Goal: Task Accomplishment & Management: Manage account settings

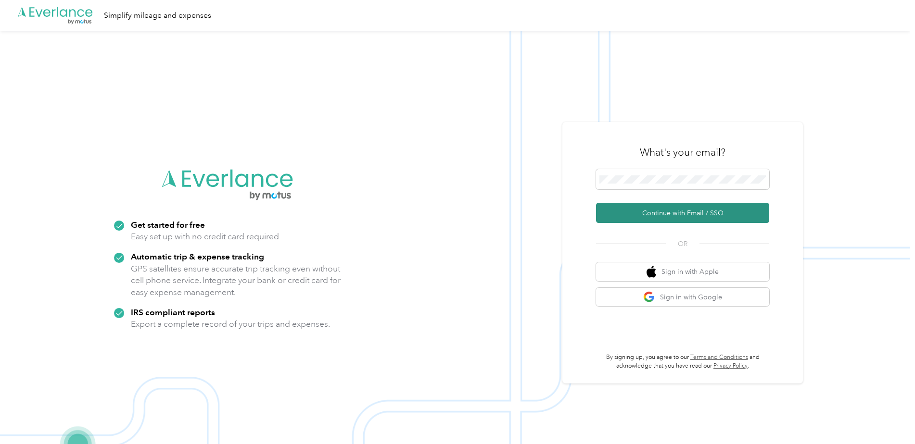
click at [647, 213] on button "Continue with Email / SSO" at bounding box center [682, 213] width 173 height 20
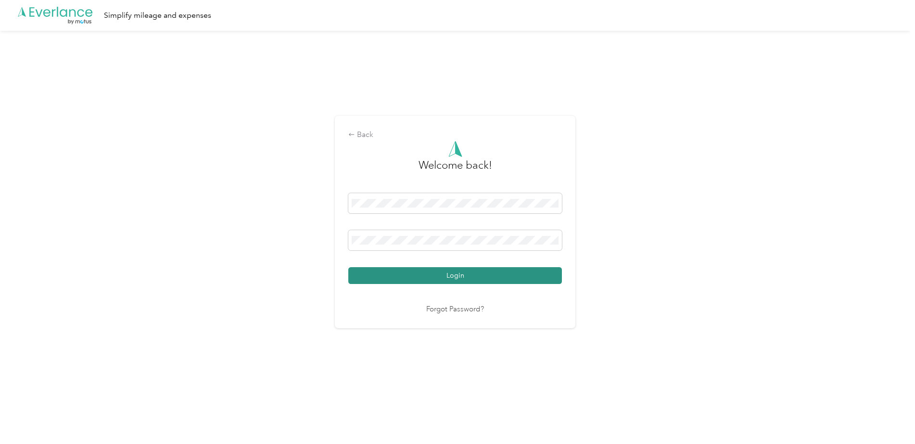
click at [460, 273] on button "Login" at bounding box center [454, 275] width 213 height 17
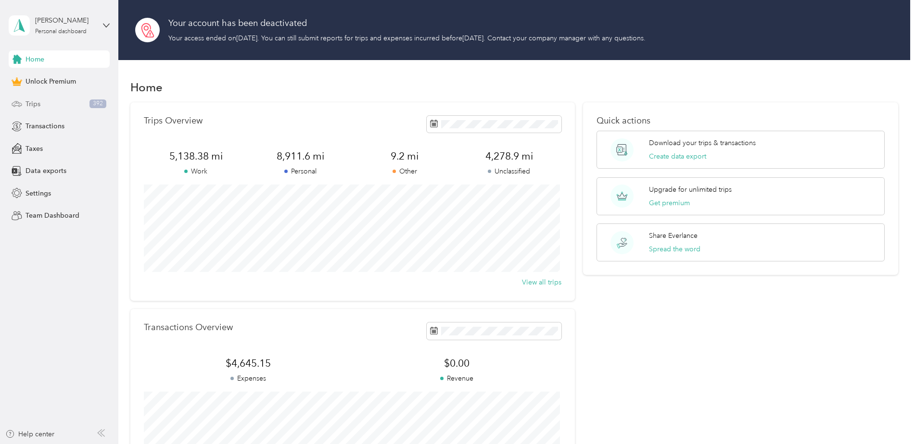
click at [28, 102] on span "Trips" at bounding box center [32, 104] width 15 height 10
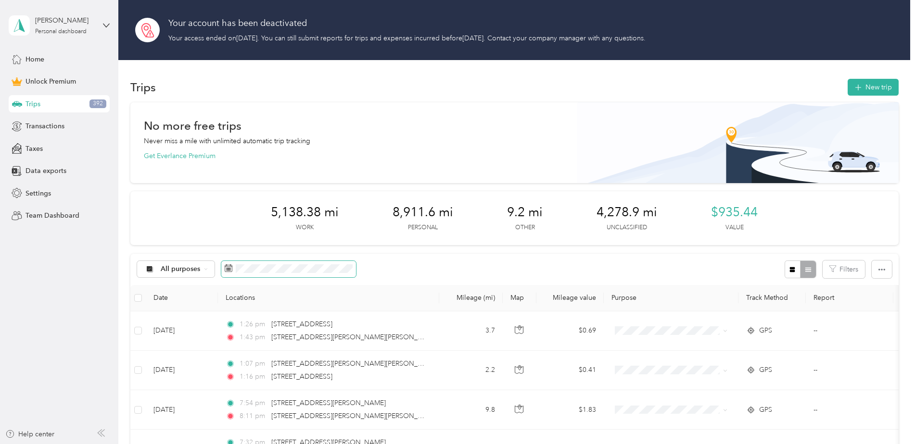
click at [226, 268] on rect at bounding box center [226, 268] width 1 height 1
click at [226, 268] on icon at bounding box center [229, 268] width 8 height 8
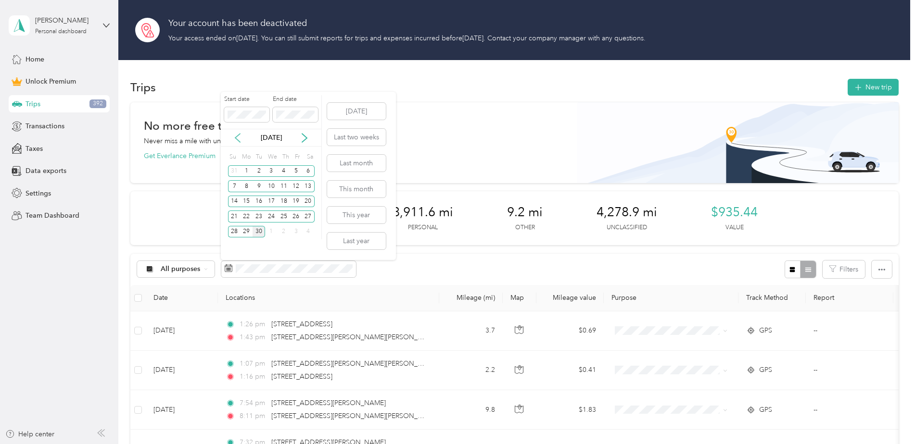
click at [236, 137] on icon at bounding box center [237, 138] width 5 height 9
click at [346, 162] on button "Last month" at bounding box center [356, 163] width 59 height 17
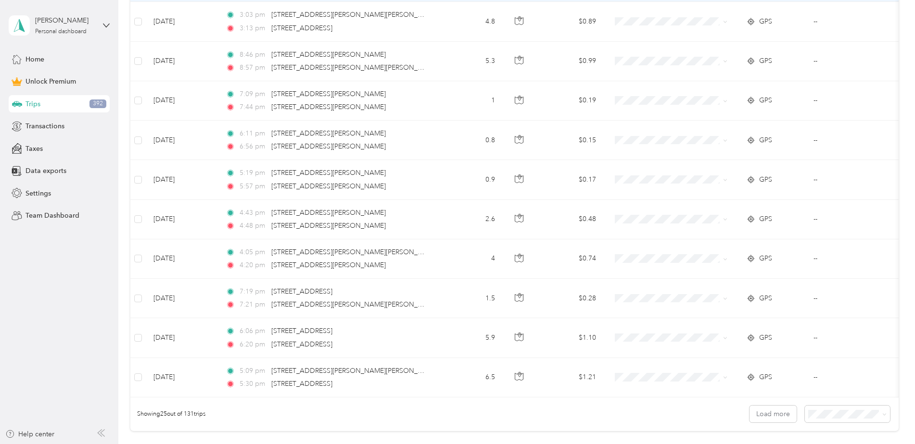
scroll to position [933, 0]
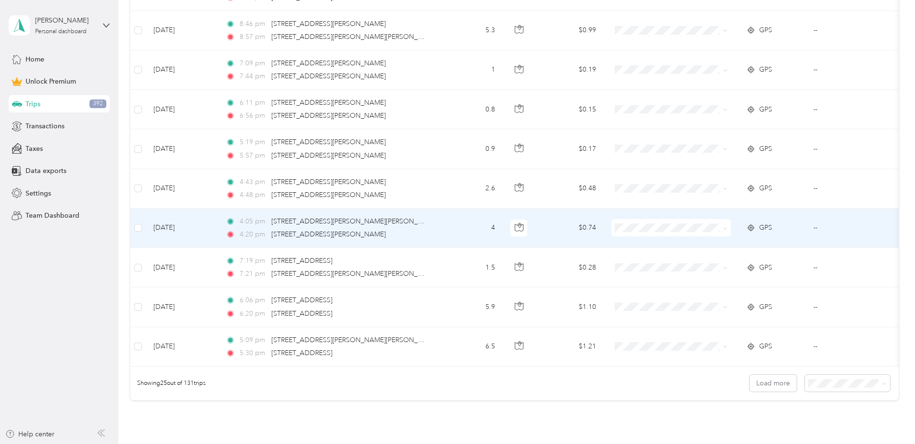
click at [349, 228] on div "4:05 pm [STREET_ADDRESS][PERSON_NAME][PERSON_NAME] 4:20 pm [STREET_ADDRESS][PER…" at bounding box center [327, 228] width 202 height 24
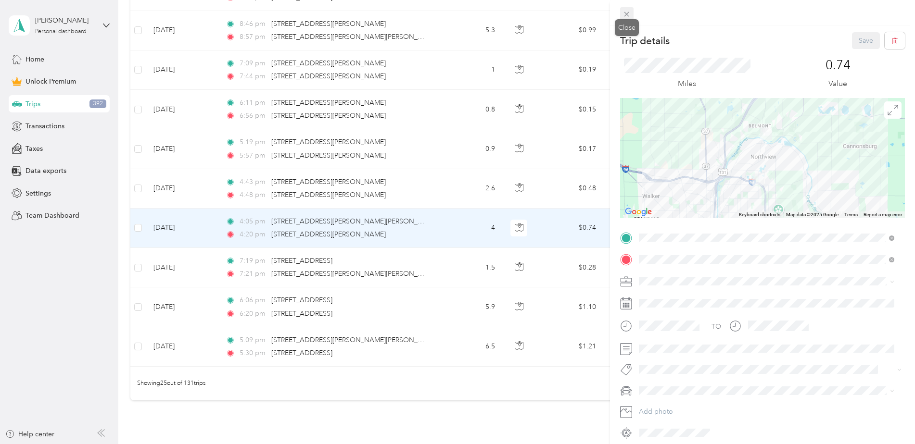
click at [626, 14] on icon at bounding box center [626, 14] width 8 height 8
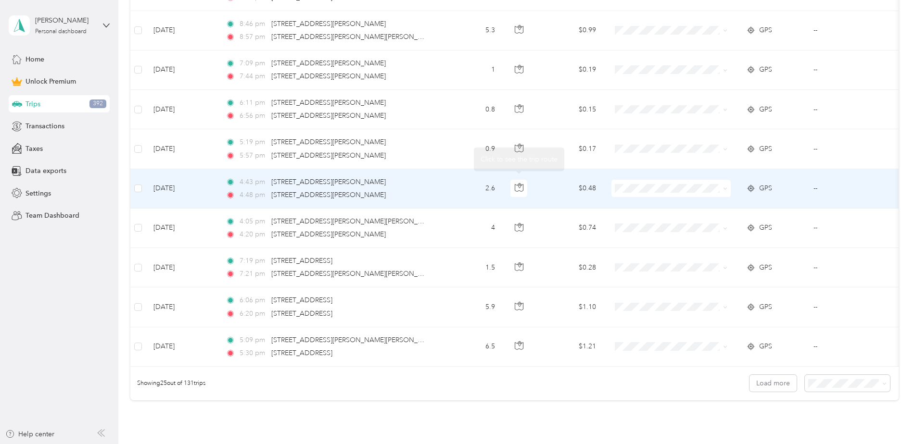
scroll to position [1029, 0]
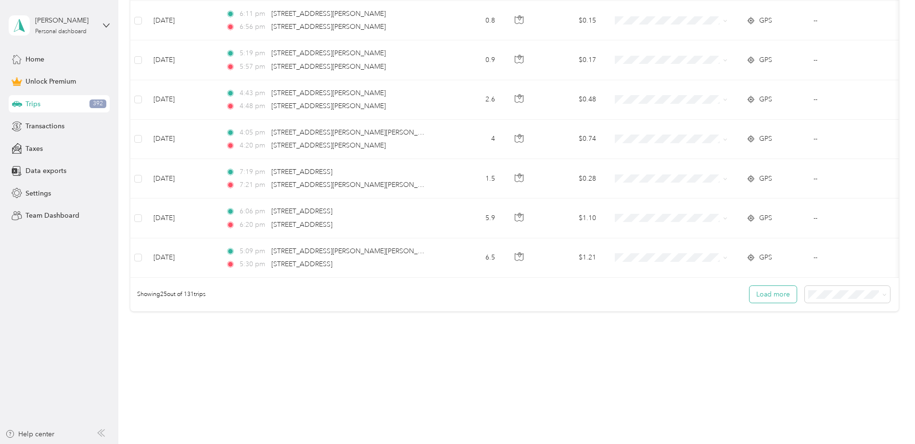
click at [768, 297] on button "Load more" at bounding box center [772, 294] width 47 height 17
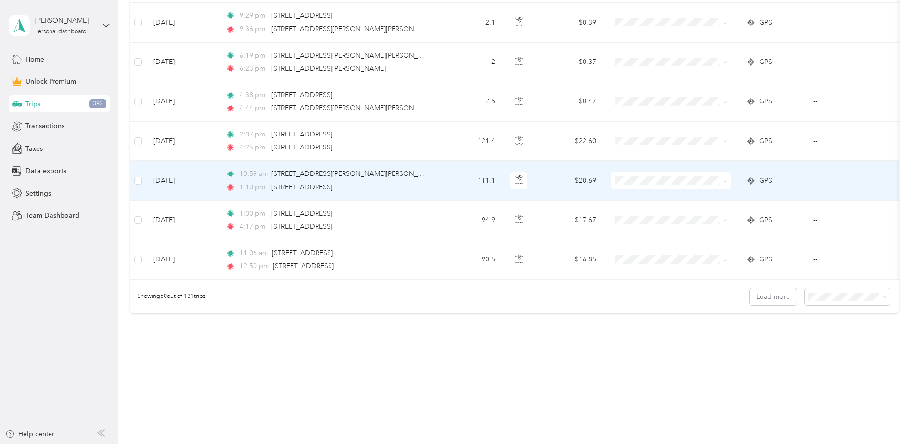
scroll to position [2019, 0]
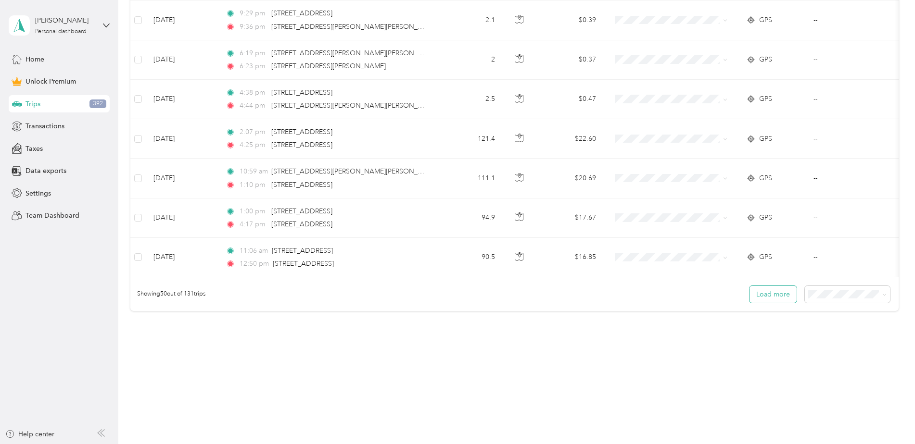
click at [765, 291] on button "Load more" at bounding box center [772, 294] width 47 height 17
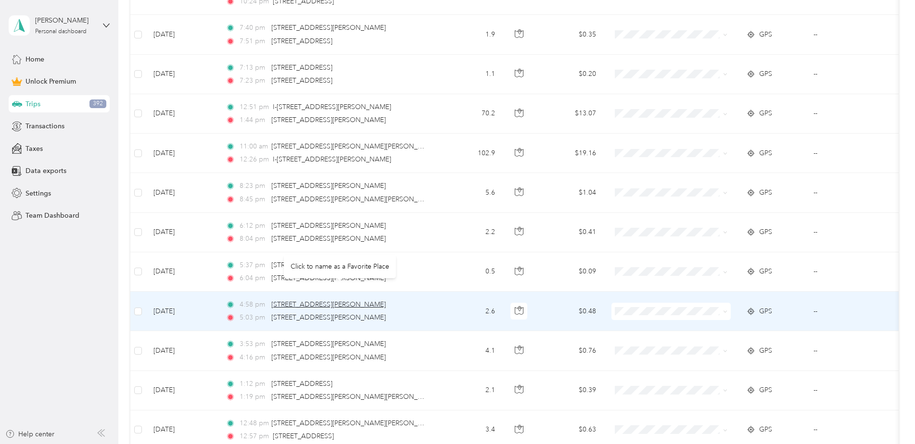
scroll to position [2836, 0]
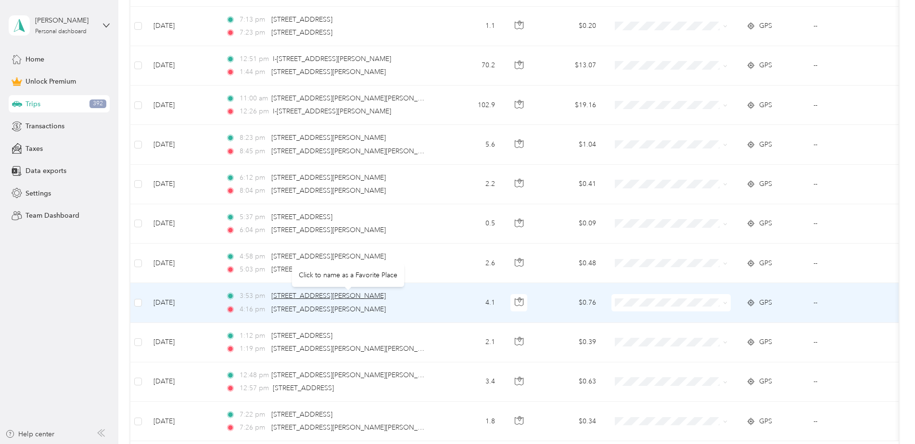
click at [351, 299] on span "[STREET_ADDRESS][PERSON_NAME]" at bounding box center [328, 296] width 114 height 8
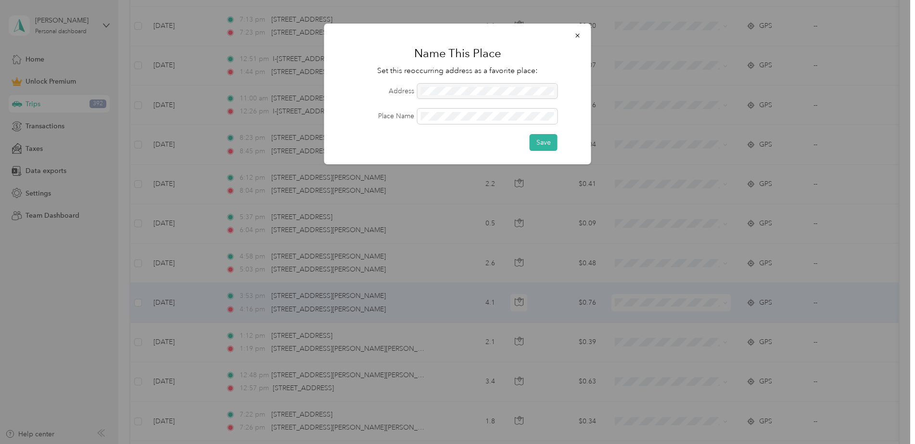
click at [577, 33] on icon "button" at bounding box center [577, 35] width 7 height 7
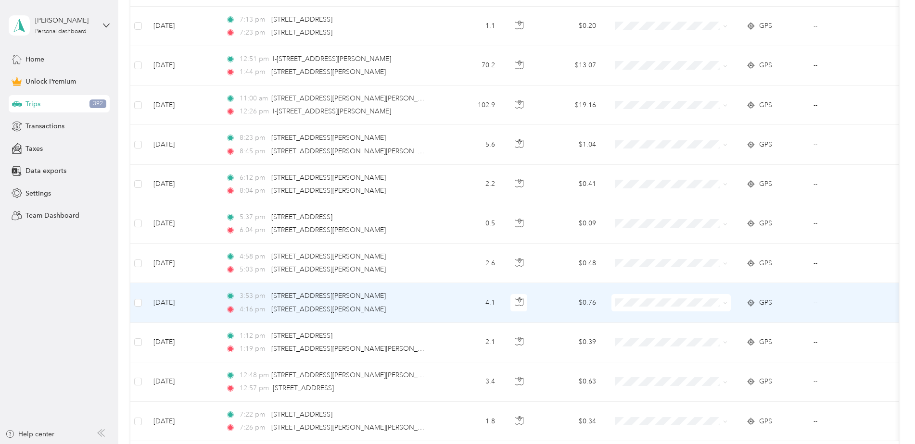
click at [449, 303] on td "4.1" at bounding box center [470, 302] width 63 height 39
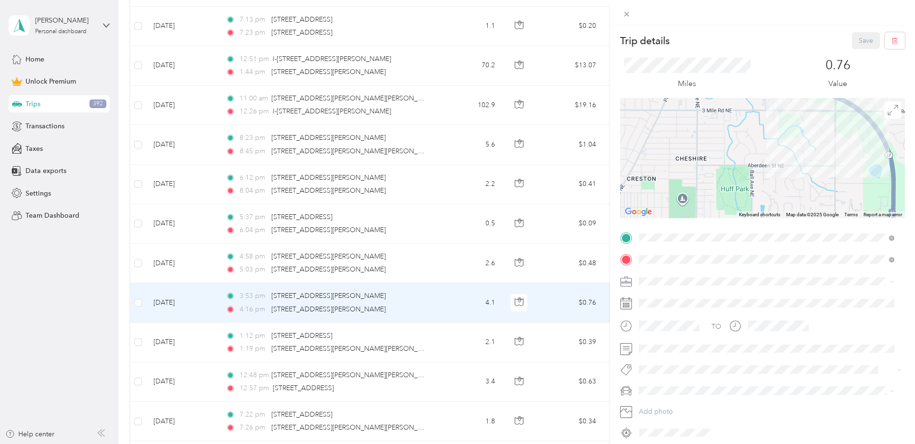
drag, startPoint x: 802, startPoint y: 148, endPoint x: 731, endPoint y: 212, distance: 95.4
click at [731, 210] on div at bounding box center [762, 158] width 285 height 120
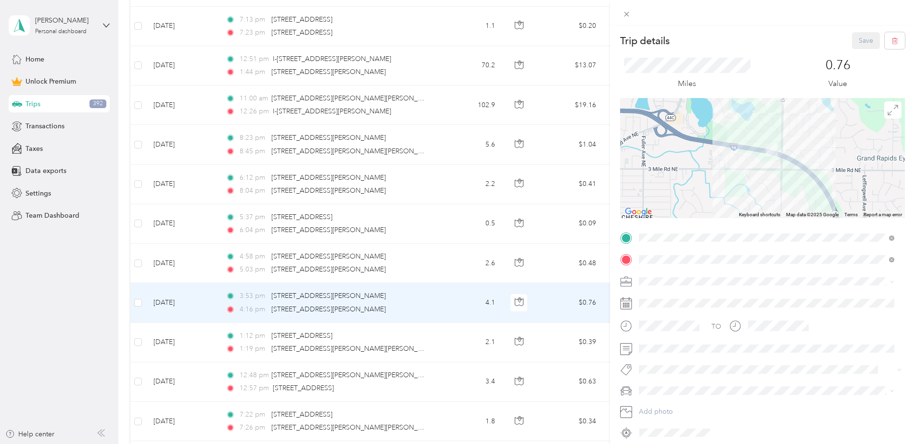
drag, startPoint x: 790, startPoint y: 154, endPoint x: 757, endPoint y: 188, distance: 46.9
click at [757, 187] on div at bounding box center [762, 158] width 285 height 120
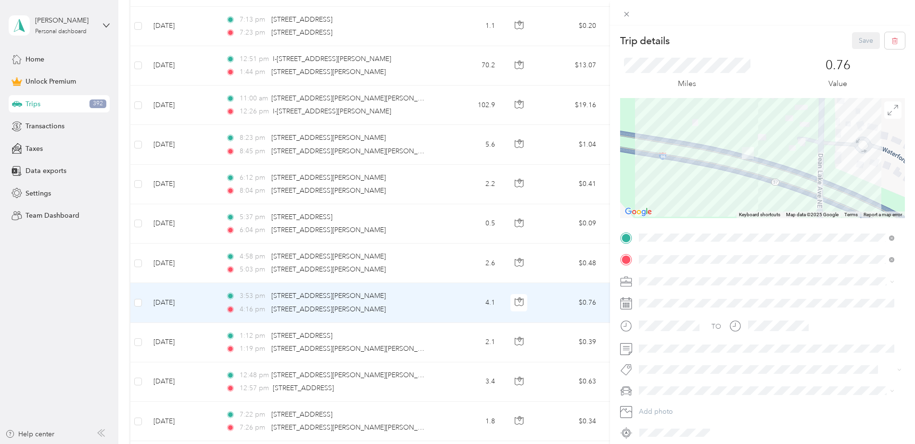
drag, startPoint x: 772, startPoint y: 151, endPoint x: 742, endPoint y: 208, distance: 64.7
click at [743, 209] on div at bounding box center [762, 158] width 285 height 120
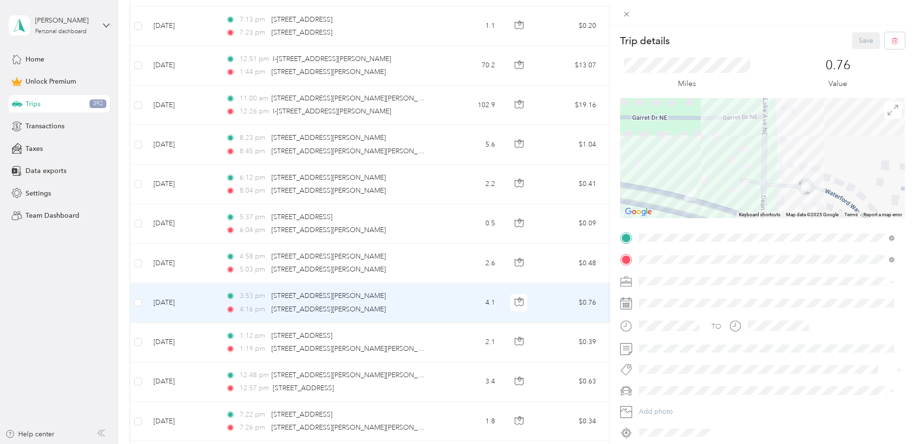
drag, startPoint x: 784, startPoint y: 138, endPoint x: 727, endPoint y: 180, distance: 71.3
click at [727, 180] on div at bounding box center [762, 158] width 285 height 120
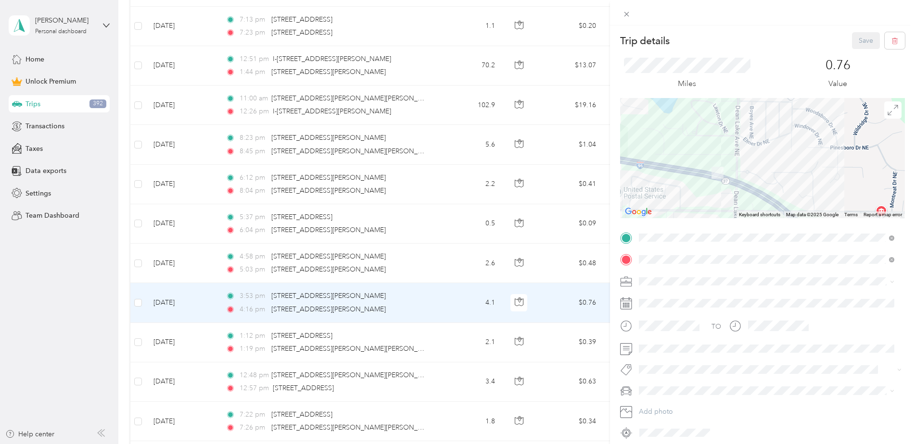
drag, startPoint x: 761, startPoint y: 127, endPoint x: 754, endPoint y: 160, distance: 33.9
click at [754, 160] on div at bounding box center [762, 158] width 285 height 120
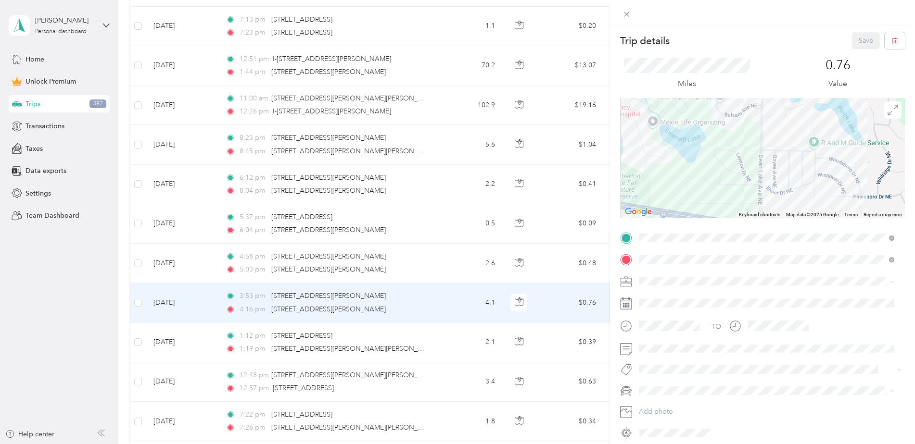
drag, startPoint x: 741, startPoint y: 132, endPoint x: 768, endPoint y: 182, distance: 57.2
click at [767, 187] on div at bounding box center [762, 158] width 285 height 120
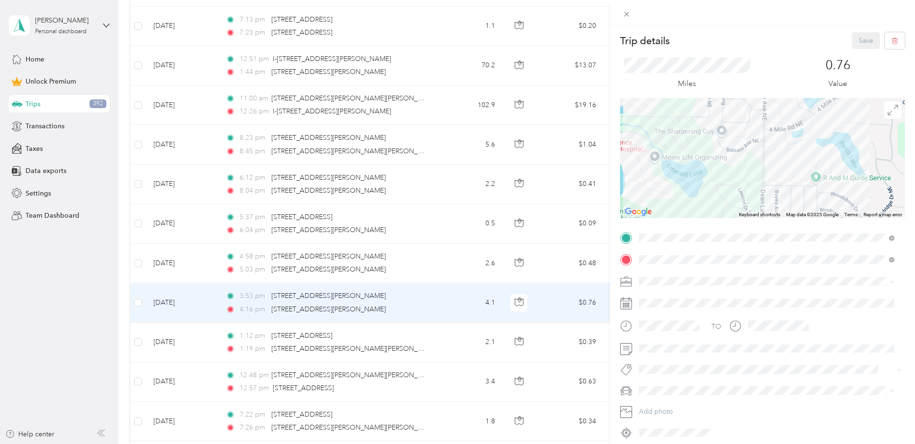
drag, startPoint x: 757, startPoint y: 118, endPoint x: 755, endPoint y: 153, distance: 34.7
click at [755, 152] on div at bounding box center [762, 158] width 285 height 120
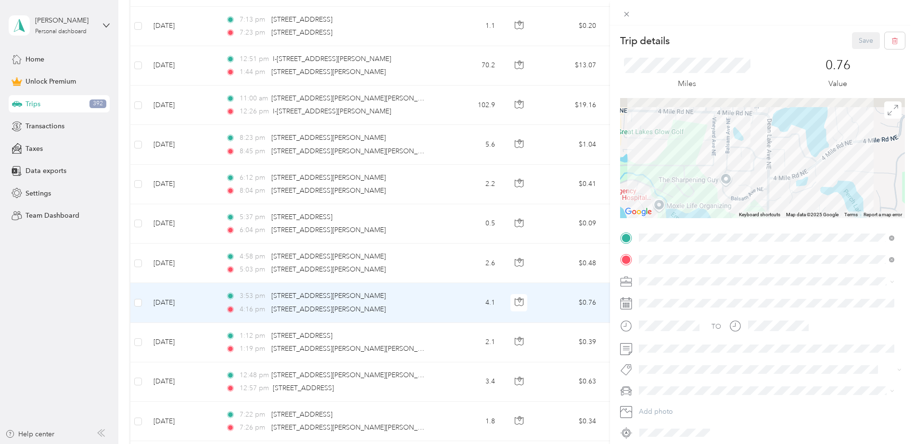
drag, startPoint x: 750, startPoint y: 122, endPoint x: 753, endPoint y: 163, distance: 41.9
click at [756, 166] on div at bounding box center [762, 158] width 285 height 120
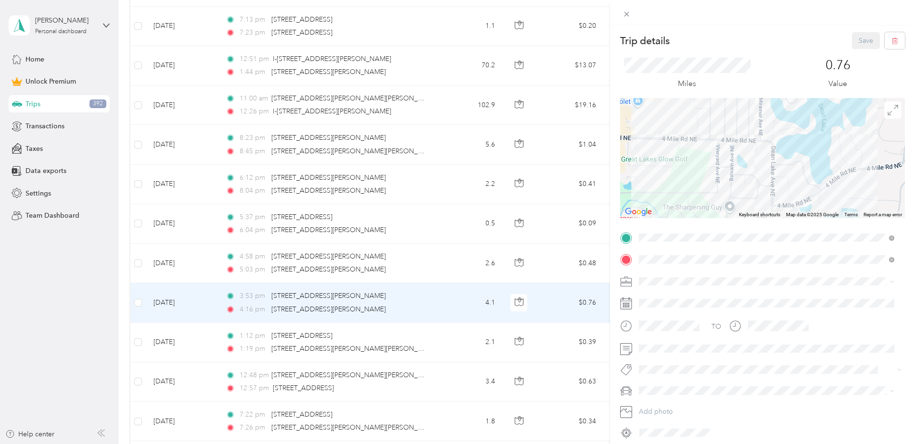
drag, startPoint x: 751, startPoint y: 141, endPoint x: 753, endPoint y: 171, distance: 30.4
click at [754, 175] on div at bounding box center [762, 158] width 285 height 120
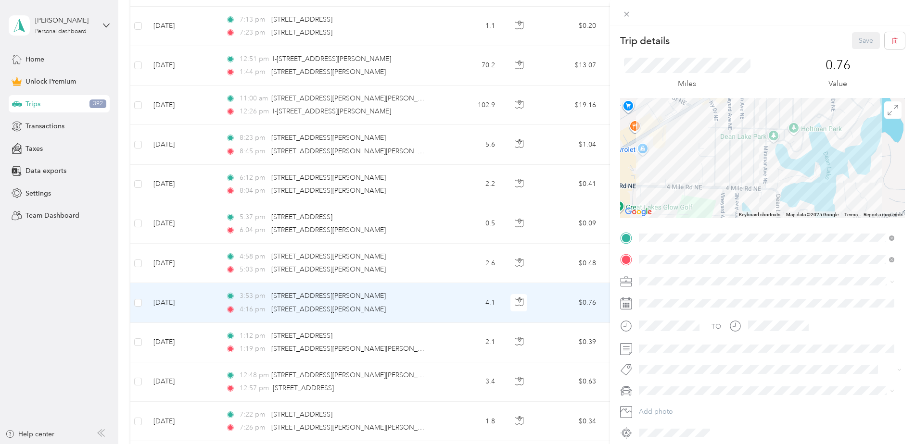
drag, startPoint x: 752, startPoint y: 150, endPoint x: 750, endPoint y: 180, distance: 30.4
click at [750, 180] on div at bounding box center [762, 158] width 285 height 120
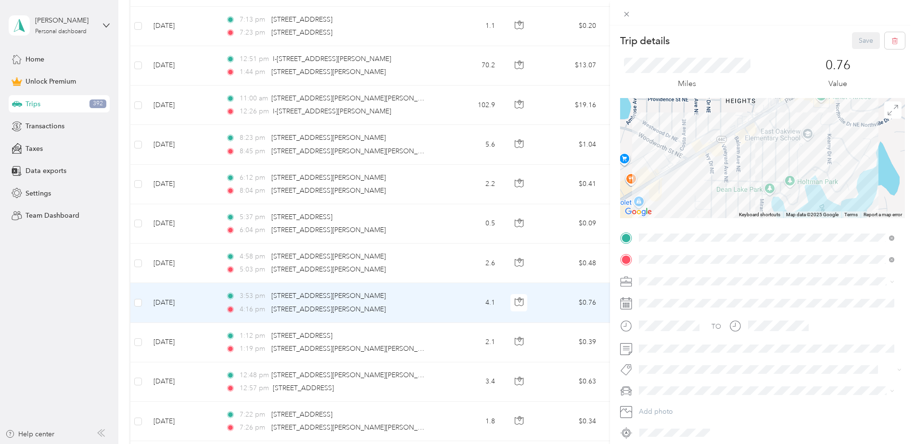
drag, startPoint x: 752, startPoint y: 148, endPoint x: 748, endPoint y: 171, distance: 22.9
click at [752, 177] on div at bounding box center [762, 158] width 285 height 120
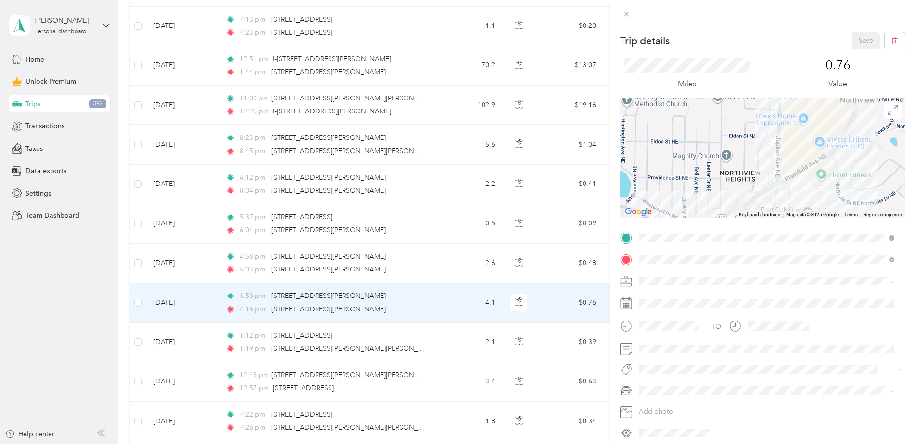
drag, startPoint x: 749, startPoint y: 148, endPoint x: 748, endPoint y: 183, distance: 34.6
click at [748, 183] on div at bounding box center [762, 158] width 285 height 120
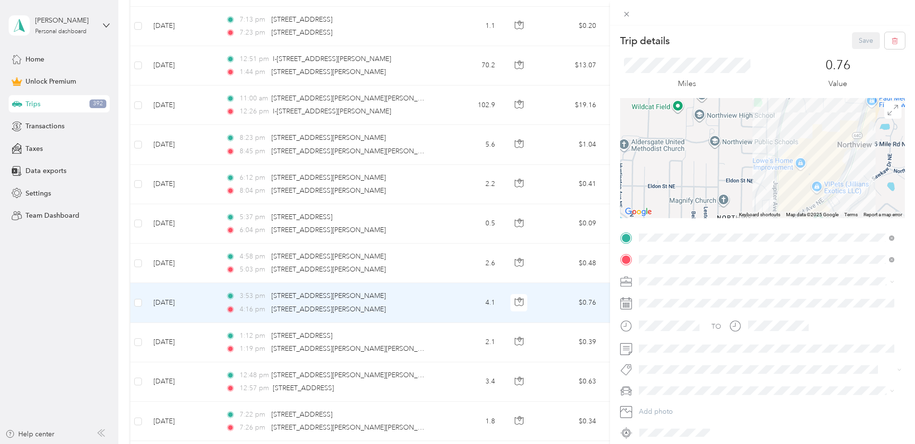
drag, startPoint x: 751, startPoint y: 143, endPoint x: 749, endPoint y: 164, distance: 20.7
click at [749, 163] on div at bounding box center [762, 158] width 285 height 120
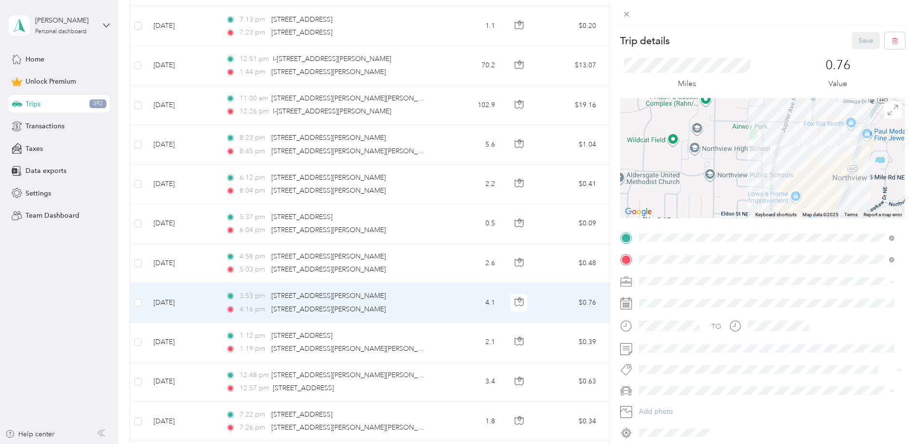
drag, startPoint x: 754, startPoint y: 136, endPoint x: 744, endPoint y: 163, distance: 28.3
click at [745, 172] on div at bounding box center [762, 158] width 285 height 120
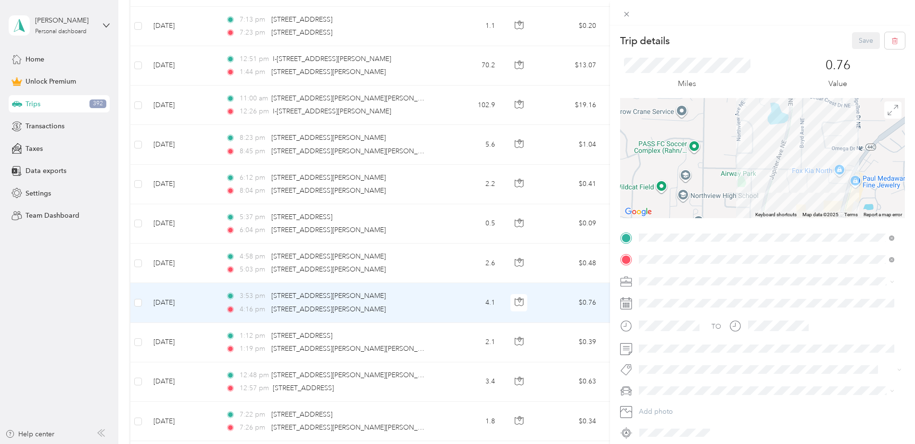
drag, startPoint x: 750, startPoint y: 140, endPoint x: 746, endPoint y: 164, distance: 23.9
click at [748, 172] on div at bounding box center [762, 158] width 285 height 120
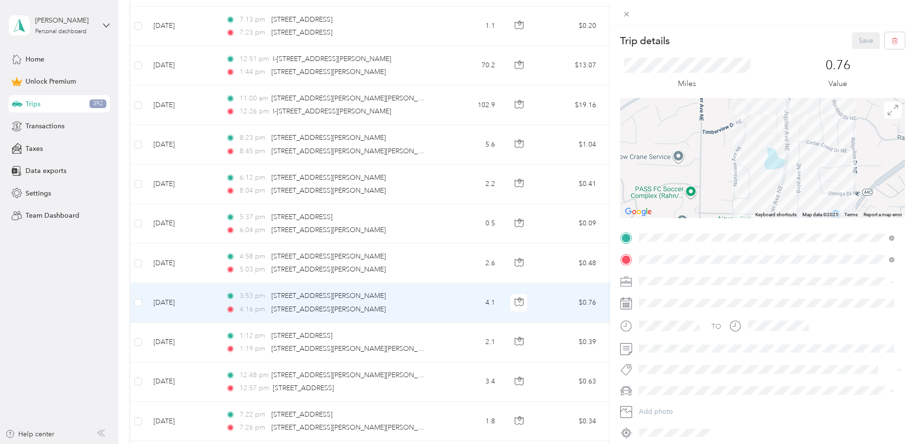
drag, startPoint x: 749, startPoint y: 138, endPoint x: 748, endPoint y: 164, distance: 26.9
click at [748, 164] on div at bounding box center [762, 158] width 285 height 120
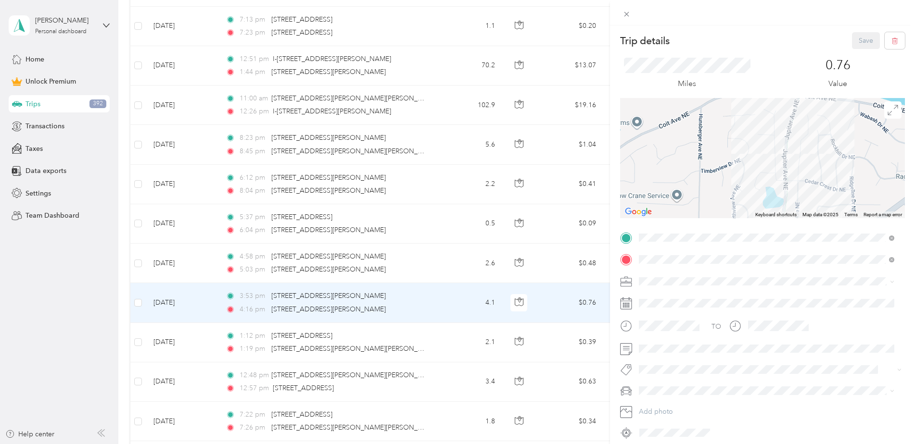
drag, startPoint x: 754, startPoint y: 141, endPoint x: 753, endPoint y: 153, distance: 12.1
click at [754, 157] on div at bounding box center [762, 158] width 285 height 120
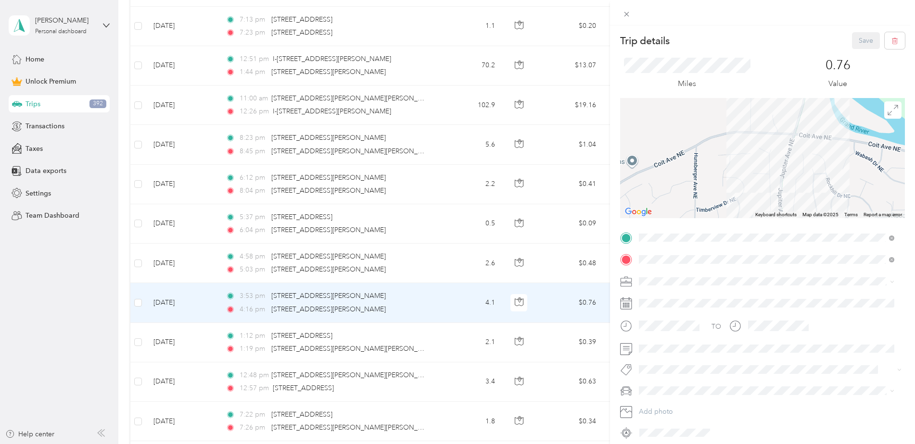
drag, startPoint x: 760, startPoint y: 131, endPoint x: 748, endPoint y: 164, distance: 35.3
click at [749, 164] on div at bounding box center [762, 158] width 285 height 120
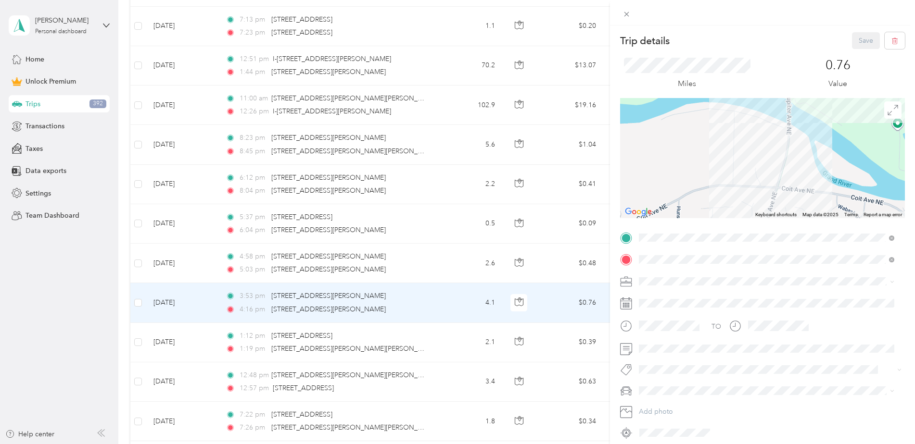
drag, startPoint x: 764, startPoint y: 133, endPoint x: 761, endPoint y: 153, distance: 19.9
click at [761, 152] on div at bounding box center [762, 158] width 285 height 120
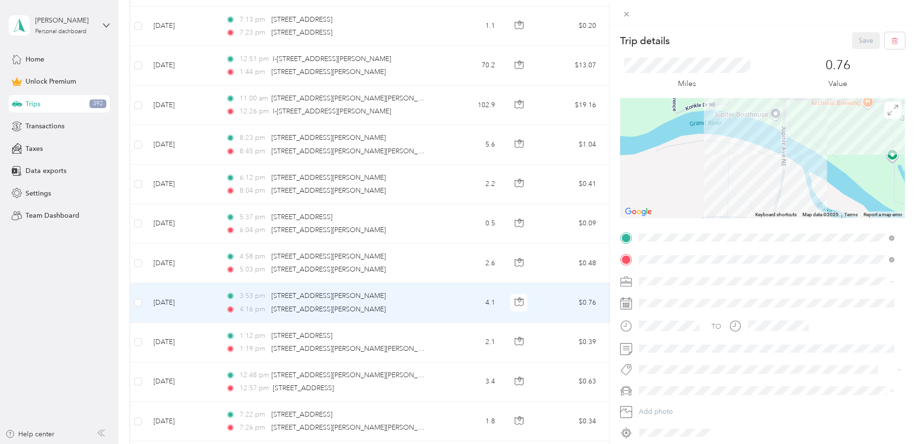
drag, startPoint x: 762, startPoint y: 128, endPoint x: 760, endPoint y: 150, distance: 21.7
click at [760, 150] on div at bounding box center [762, 158] width 285 height 120
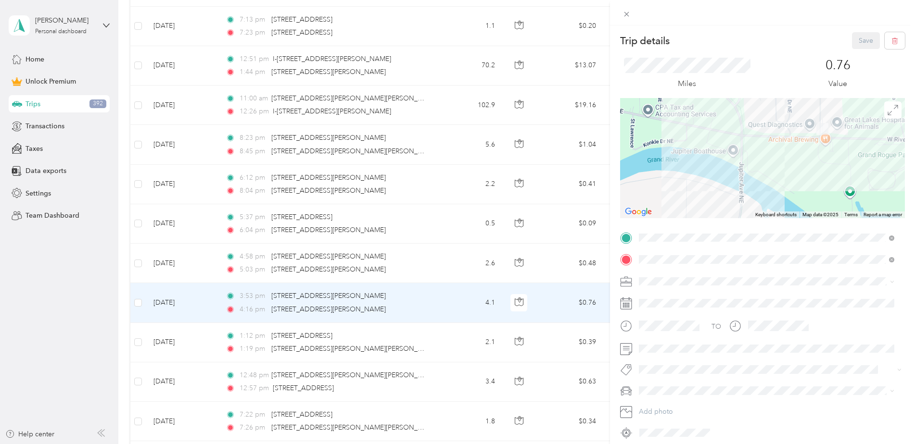
drag, startPoint x: 838, startPoint y: 145, endPoint x: 791, endPoint y: 152, distance: 47.3
click at [791, 152] on div at bounding box center [762, 158] width 285 height 120
click at [333, 338] on div "Trip details Save This trip cannot be edited because it is either under review,…" at bounding box center [457, 222] width 915 height 444
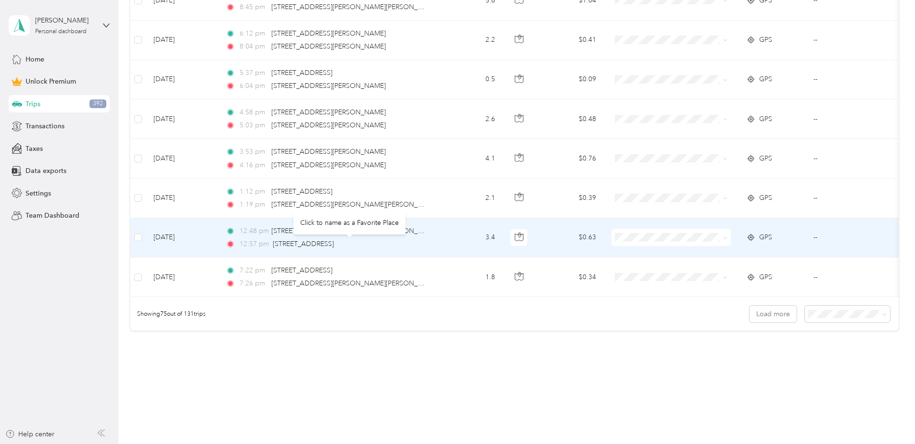
scroll to position [3007, 0]
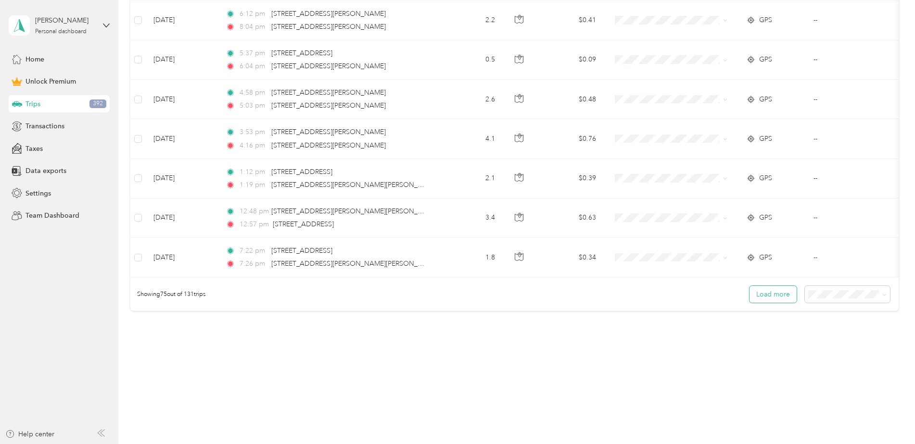
click at [762, 291] on button "Load more" at bounding box center [772, 294] width 47 height 17
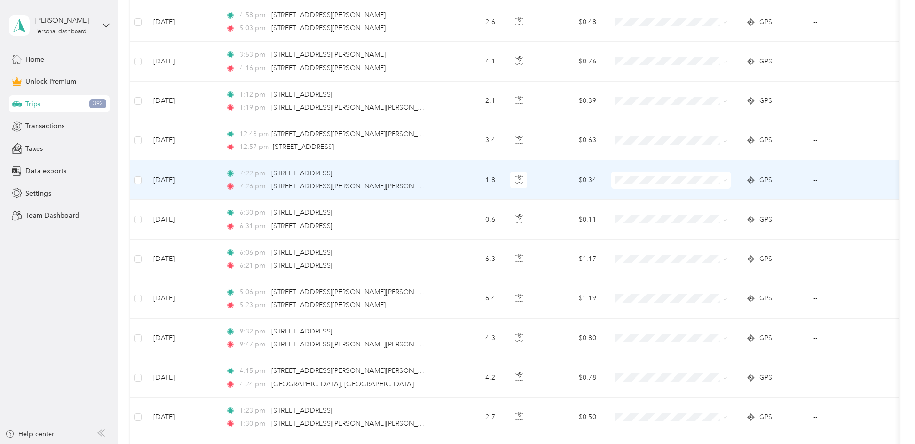
scroll to position [3151, 0]
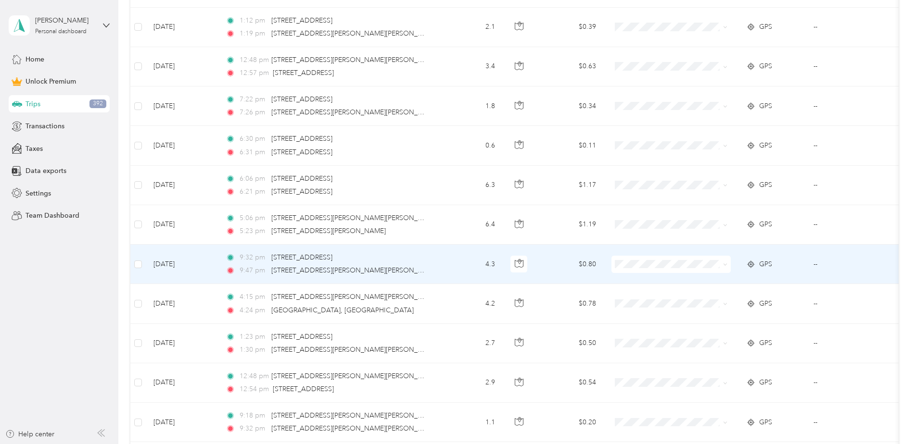
click at [444, 264] on td "4.3" at bounding box center [470, 264] width 63 height 39
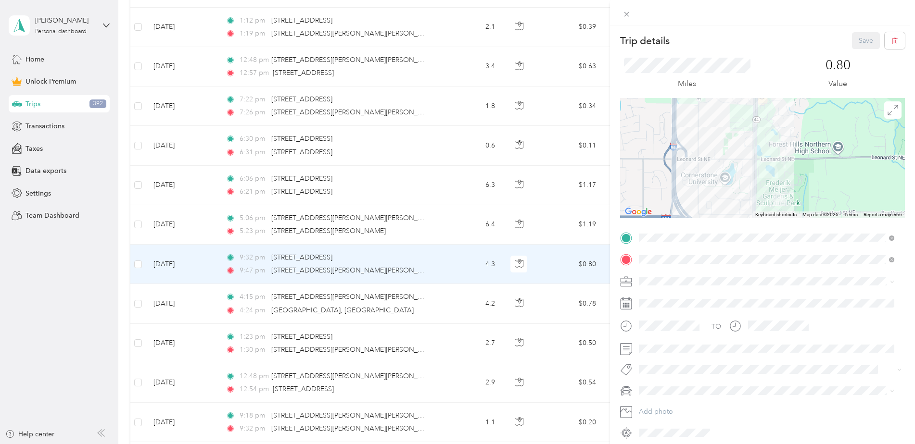
drag, startPoint x: 784, startPoint y: 193, endPoint x: 777, endPoint y: 136, distance: 57.7
click at [778, 147] on div at bounding box center [762, 158] width 285 height 120
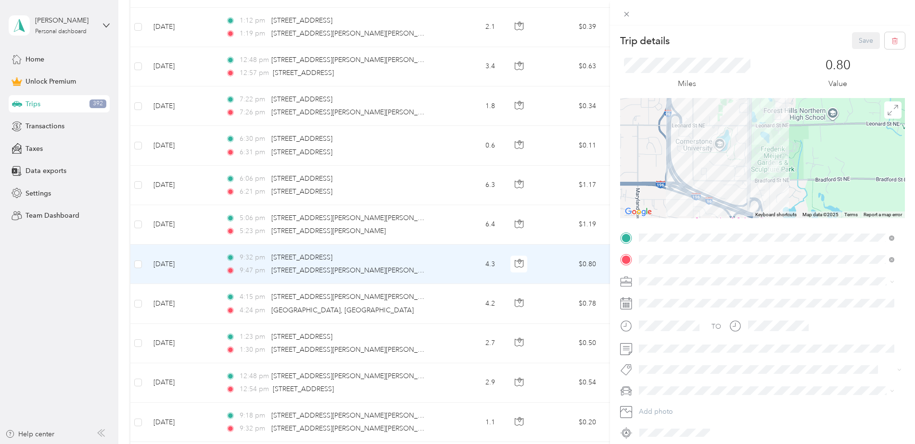
click at [450, 345] on div "Trip details Save This trip cannot be edited because it is either under review,…" at bounding box center [457, 222] width 915 height 444
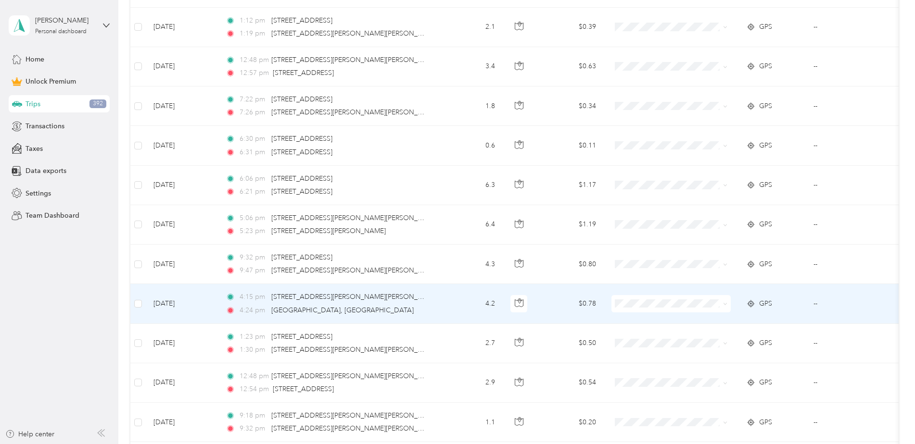
click at [442, 304] on td "4.2" at bounding box center [470, 303] width 63 height 39
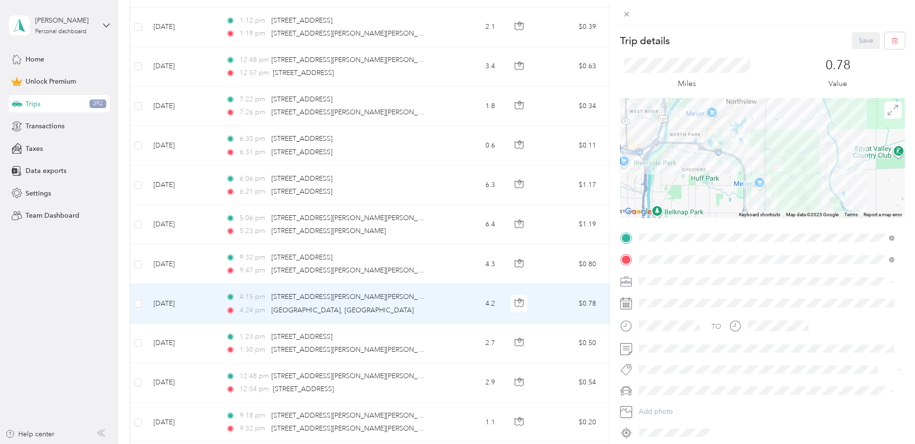
drag, startPoint x: 715, startPoint y: 161, endPoint x: 700, endPoint y: 201, distance: 42.8
click at [700, 205] on div at bounding box center [762, 158] width 285 height 120
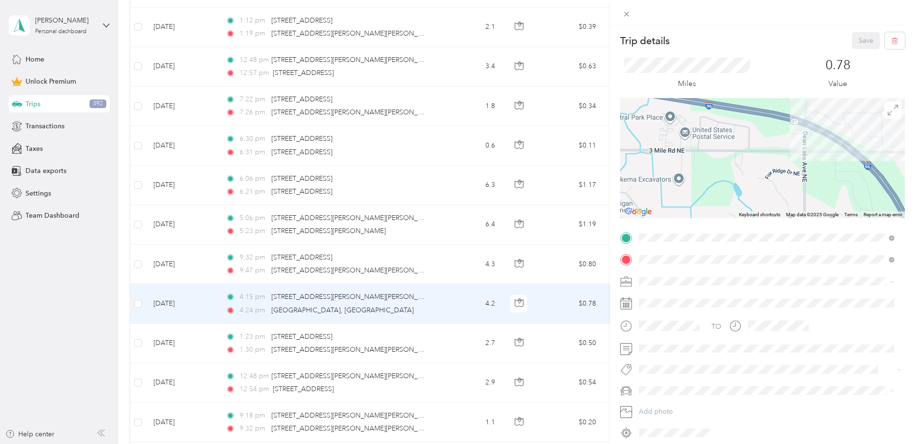
drag, startPoint x: 744, startPoint y: 159, endPoint x: 680, endPoint y: 136, distance: 68.0
click at [680, 137] on div at bounding box center [762, 158] width 285 height 120
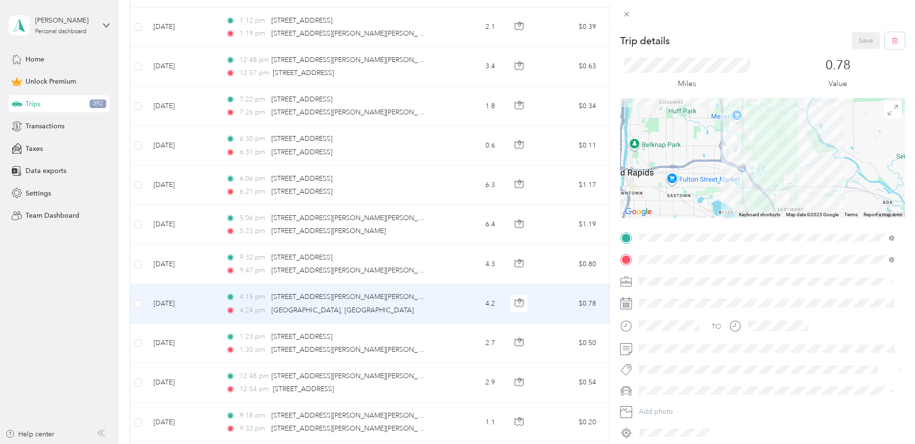
drag, startPoint x: 754, startPoint y: 182, endPoint x: 707, endPoint y: 127, distance: 72.3
click at [707, 127] on div at bounding box center [762, 158] width 285 height 120
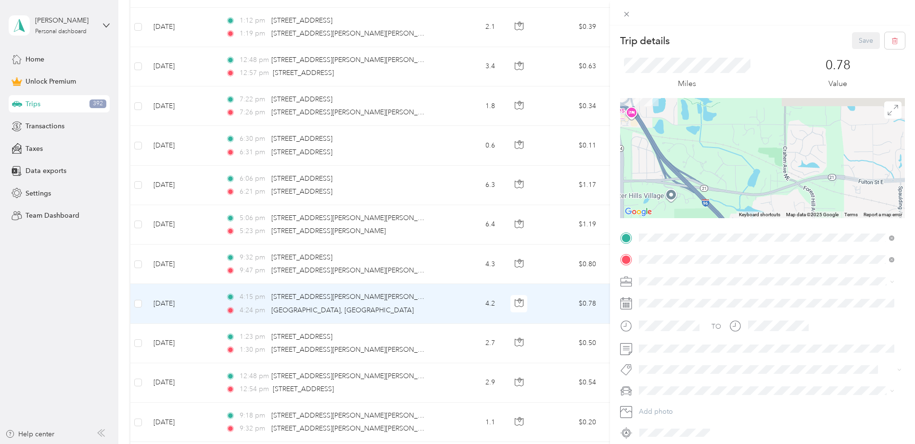
drag, startPoint x: 730, startPoint y: 161, endPoint x: 729, endPoint y: 214, distance: 53.9
click at [729, 214] on div "Keyboard shortcuts Map Data Map data ©2025 Google Map data ©2025 Google 500 m C…" at bounding box center [762, 158] width 285 height 120
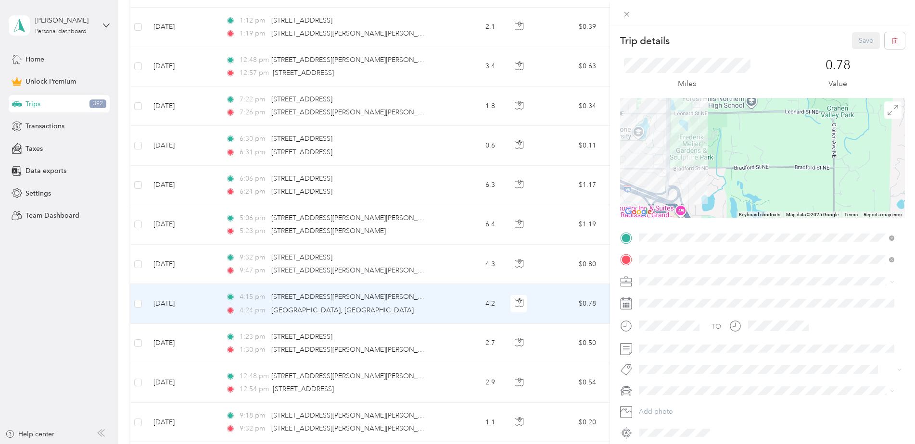
drag, startPoint x: 683, startPoint y: 180, endPoint x: 736, endPoint y: 197, distance: 55.0
click at [736, 197] on div at bounding box center [762, 158] width 285 height 120
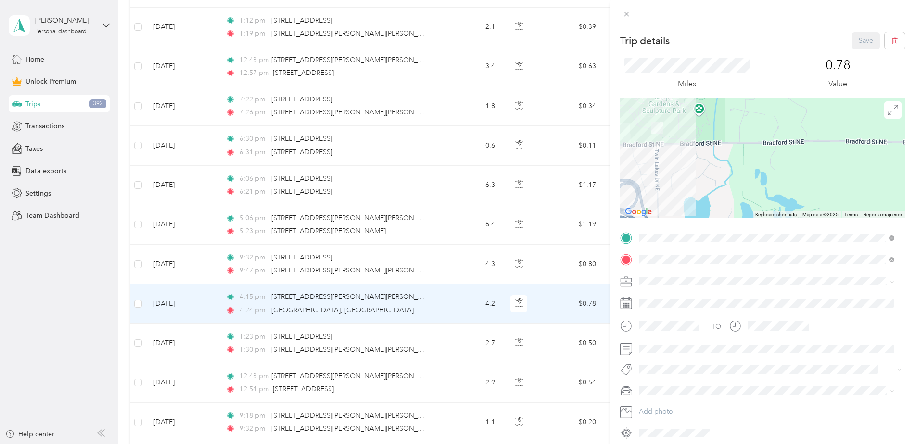
click at [349, 342] on div "Trip details Save This trip cannot be edited because it is either under review,…" at bounding box center [457, 222] width 915 height 444
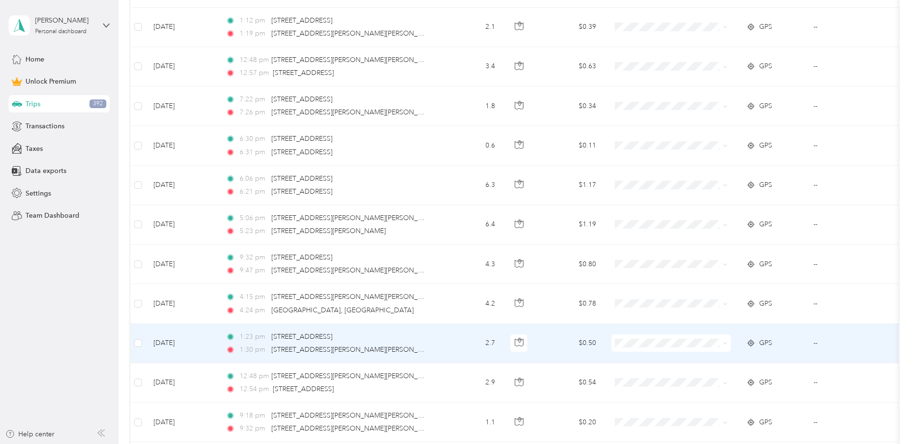
click at [447, 347] on td "2.7" at bounding box center [470, 343] width 63 height 39
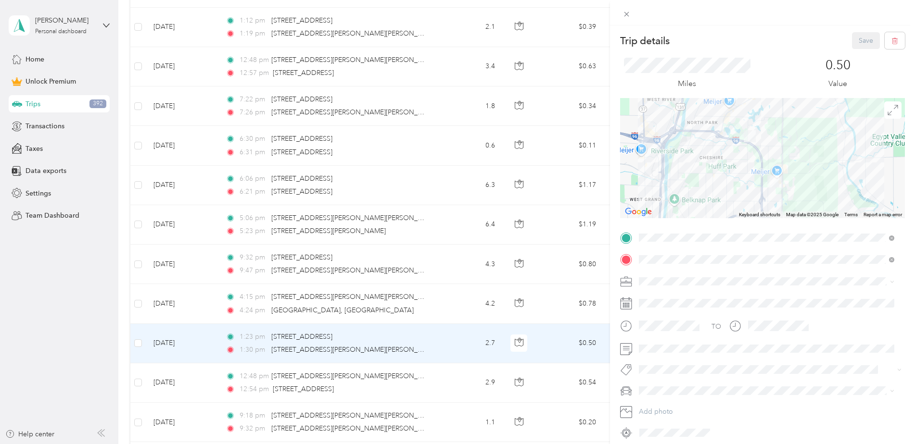
click at [456, 421] on div "Trip details Save This trip cannot be edited because it is either under review,…" at bounding box center [457, 222] width 915 height 444
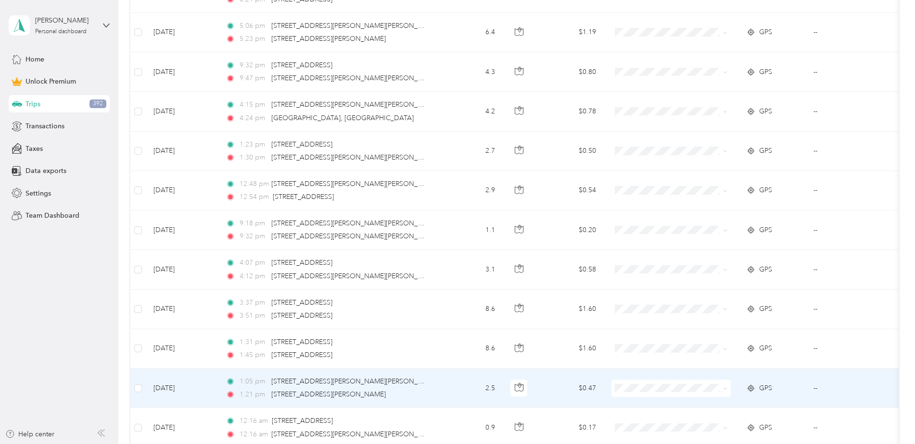
scroll to position [3392, 0]
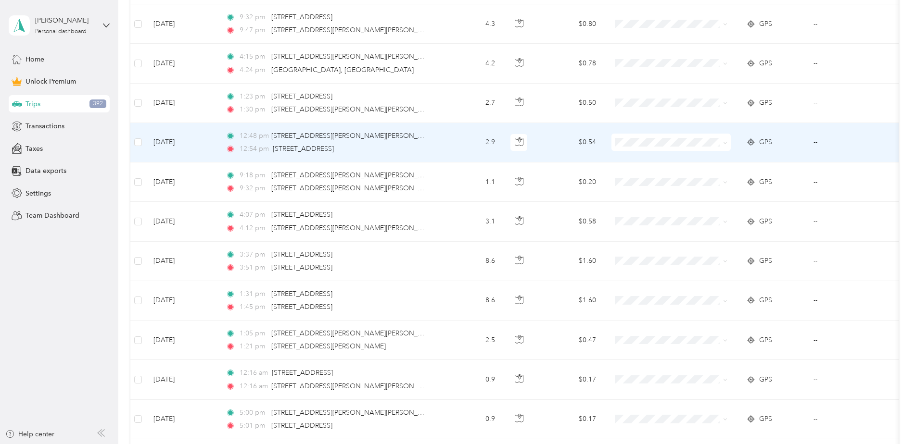
click at [451, 144] on td "2.9" at bounding box center [470, 142] width 63 height 39
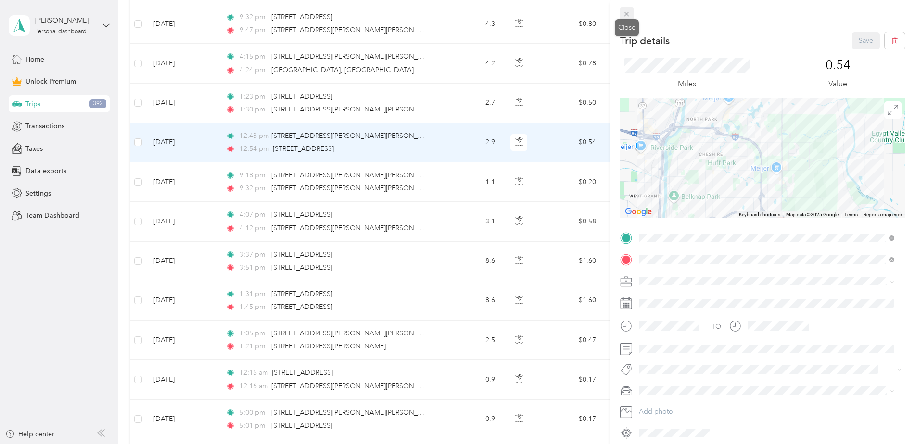
click at [624, 12] on icon at bounding box center [626, 14] width 8 height 8
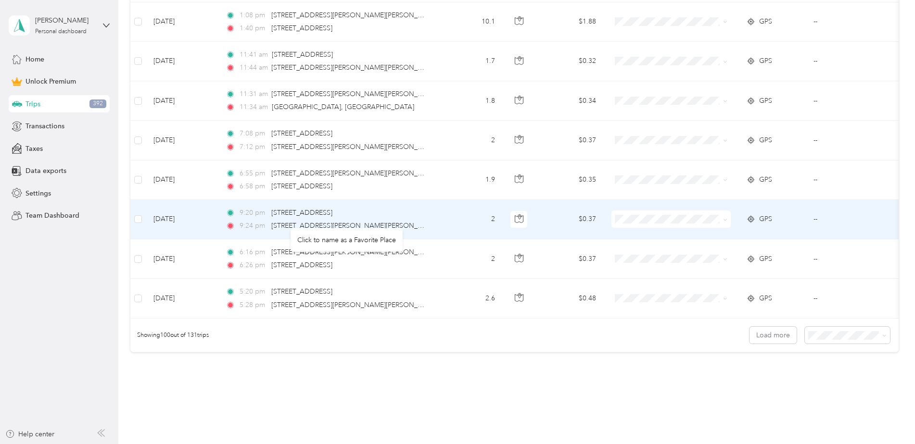
scroll to position [3900, 0]
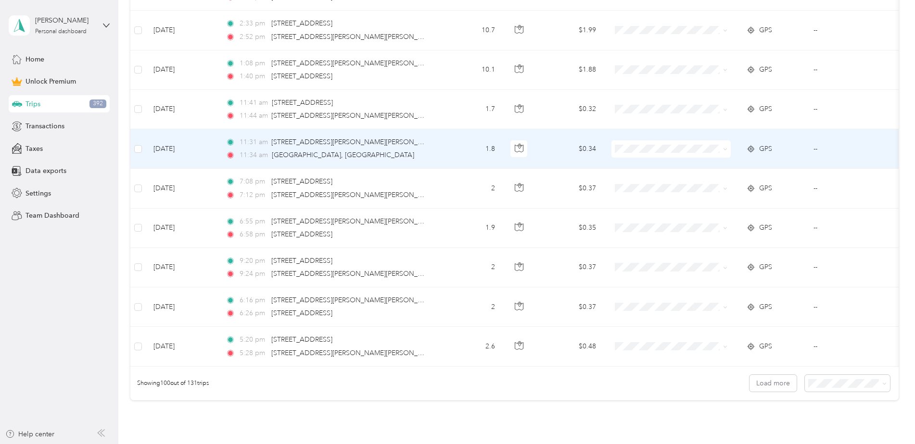
click at [454, 150] on td "1.8" at bounding box center [470, 148] width 63 height 39
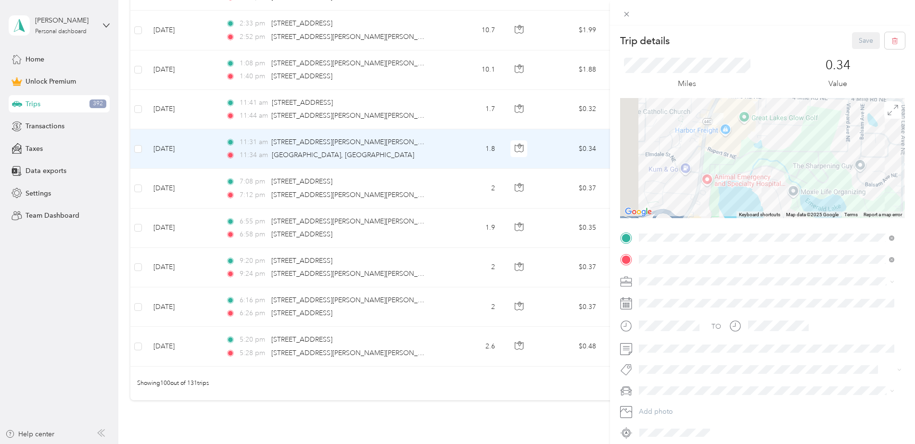
drag, startPoint x: 743, startPoint y: 152, endPoint x: 789, endPoint y: 209, distance: 72.5
click at [789, 209] on div at bounding box center [762, 158] width 285 height 120
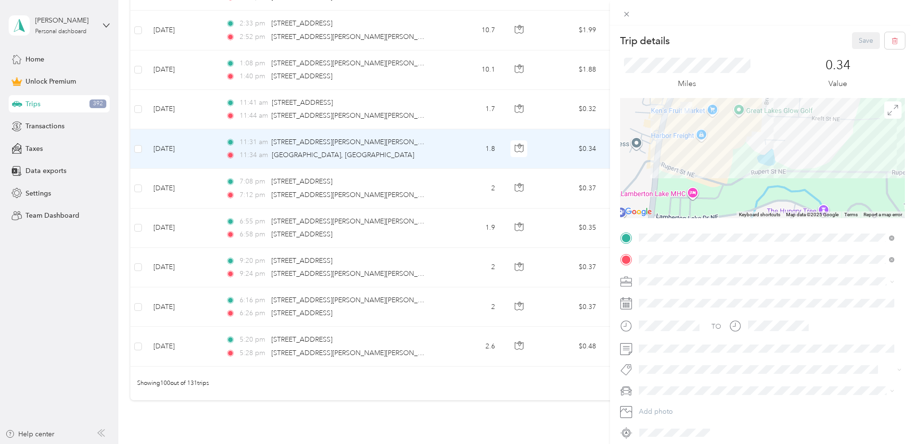
drag, startPoint x: 740, startPoint y: 144, endPoint x: 742, endPoint y: 176, distance: 32.3
click at [741, 176] on div at bounding box center [762, 158] width 285 height 120
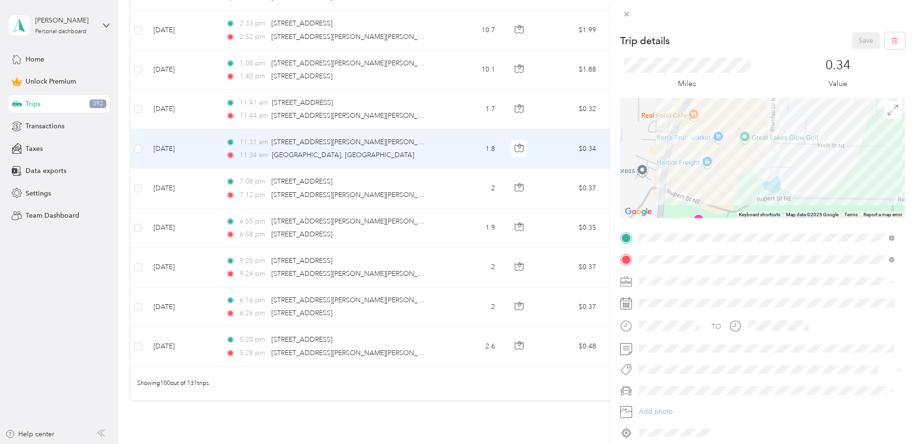
drag, startPoint x: 746, startPoint y: 167, endPoint x: 742, endPoint y: 182, distance: 14.9
click at [742, 182] on div at bounding box center [762, 158] width 285 height 120
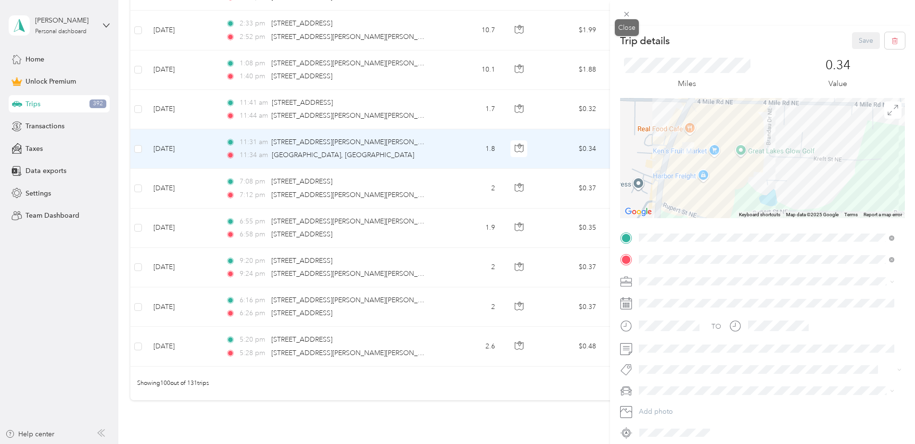
click at [626, 14] on icon at bounding box center [626, 14] width 8 height 8
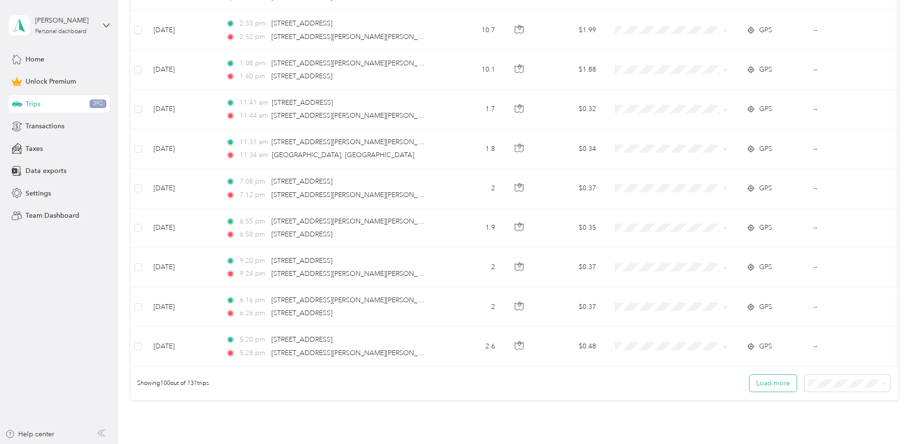
click at [774, 392] on button "Load more" at bounding box center [772, 383] width 47 height 17
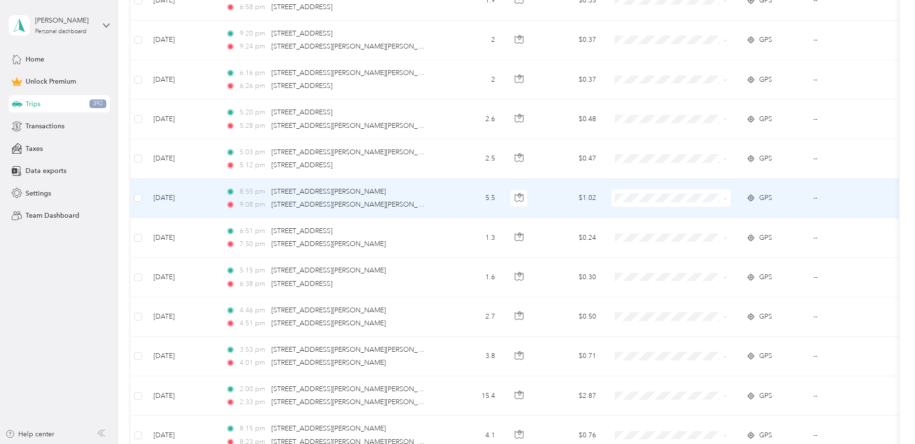
scroll to position [4140, 0]
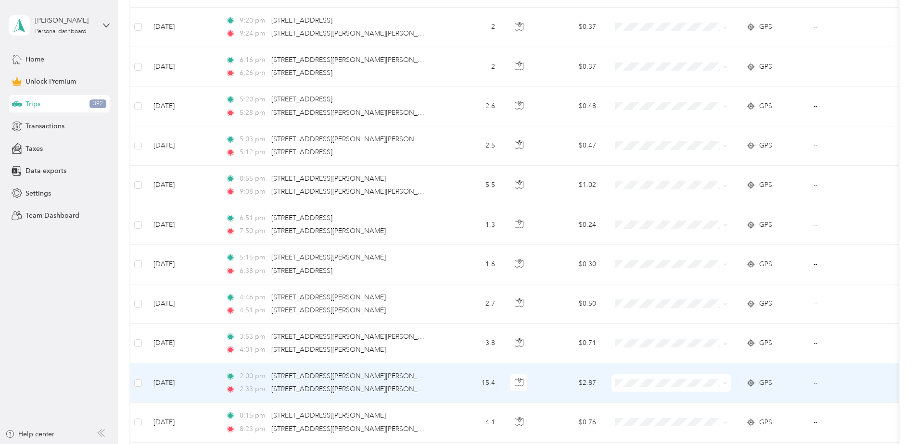
click at [439, 378] on td "15.4" at bounding box center [470, 383] width 63 height 39
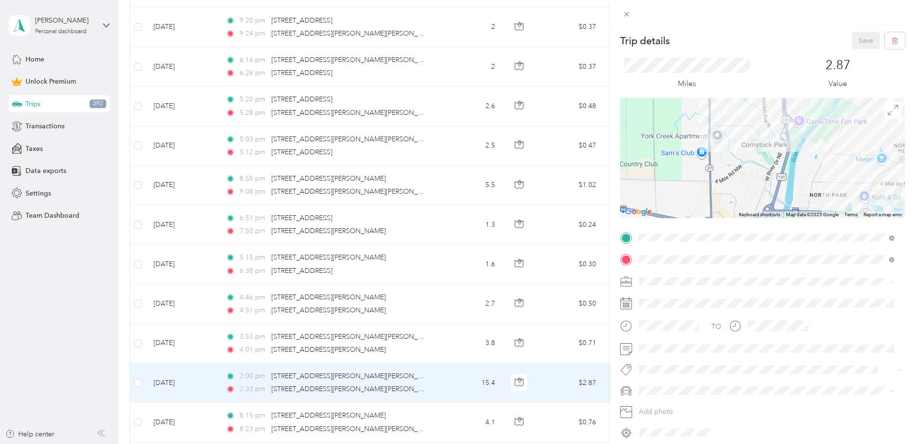
drag, startPoint x: 733, startPoint y: 151, endPoint x: 743, endPoint y: 216, distance: 65.7
click at [743, 216] on div "Keyboard shortcuts Map Data Map data ©2025 Google Map data ©2025 Google 1 km Cl…" at bounding box center [762, 158] width 285 height 120
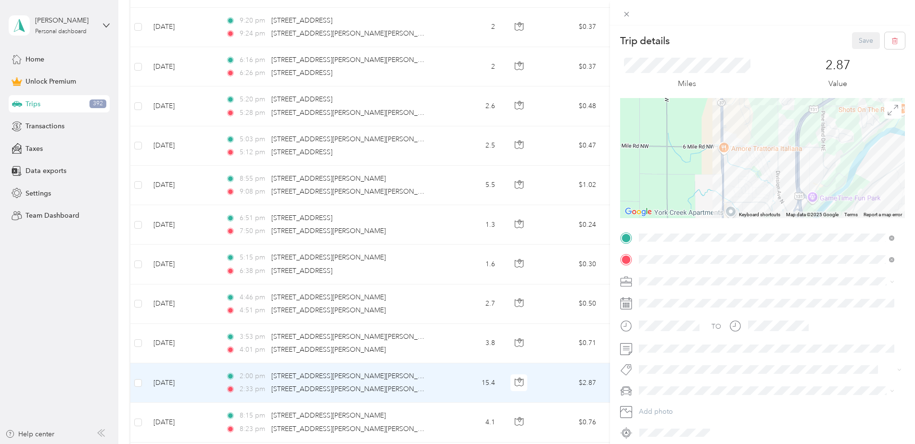
drag, startPoint x: 736, startPoint y: 142, endPoint x: 736, endPoint y: 171, distance: 28.9
click at [736, 171] on div at bounding box center [762, 158] width 285 height 120
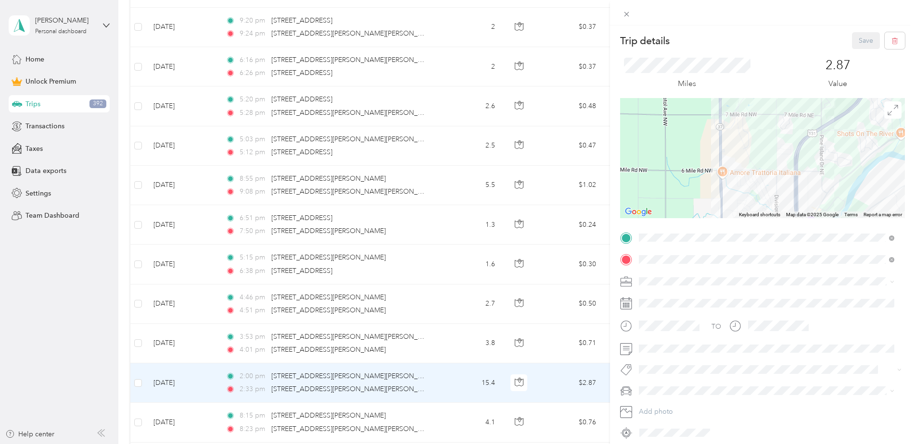
drag, startPoint x: 785, startPoint y: 147, endPoint x: 782, endPoint y: 191, distance: 44.3
click at [783, 191] on div at bounding box center [762, 158] width 285 height 120
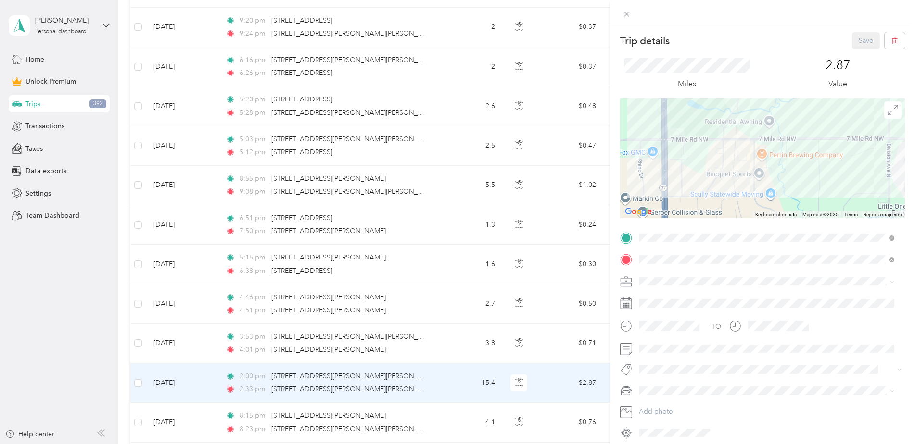
click at [626, 14] on icon at bounding box center [626, 14] width 8 height 8
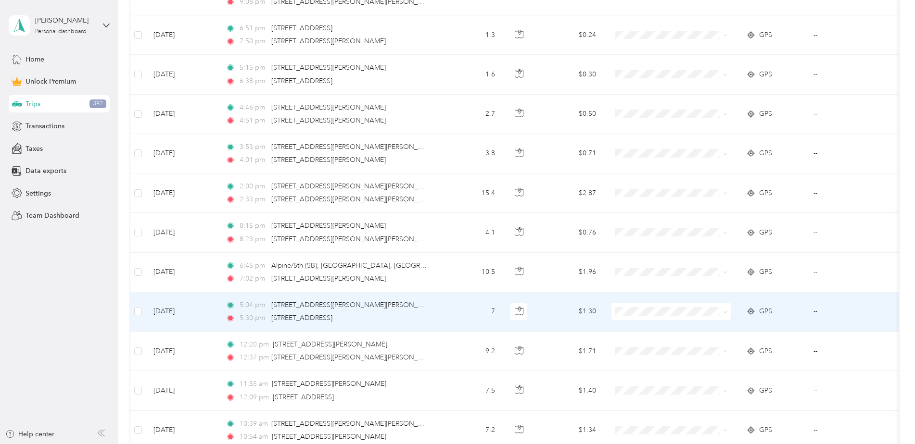
scroll to position [4332, 0]
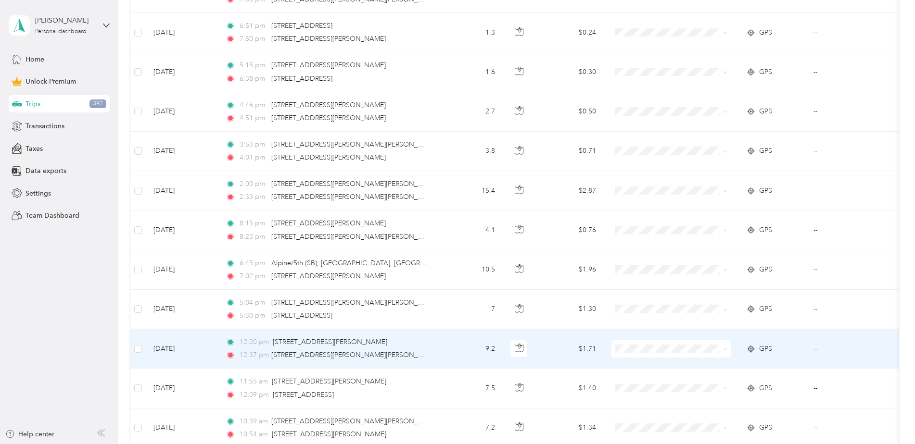
click at [456, 350] on td "9.2" at bounding box center [470, 348] width 63 height 39
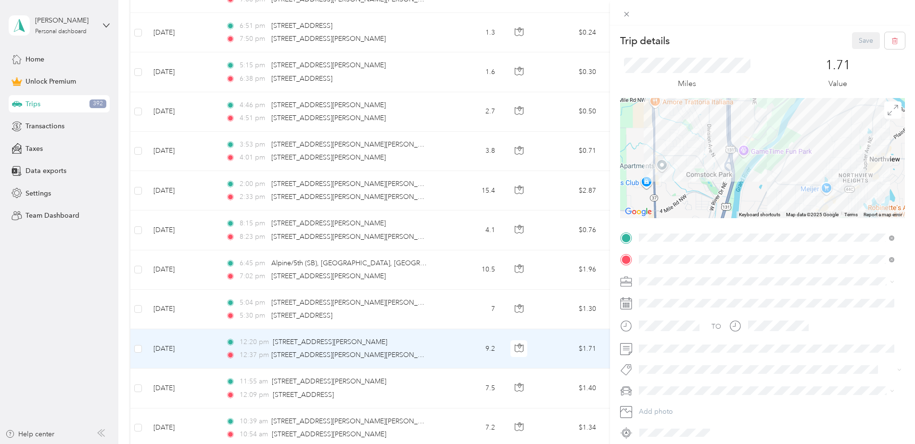
drag, startPoint x: 746, startPoint y: 132, endPoint x: 744, endPoint y: 216, distance: 83.7
click at [744, 214] on div "Keyboard shortcuts Map Data Map data ©2025 Google Map data ©2025 Google 1 km Cl…" at bounding box center [762, 158] width 285 height 120
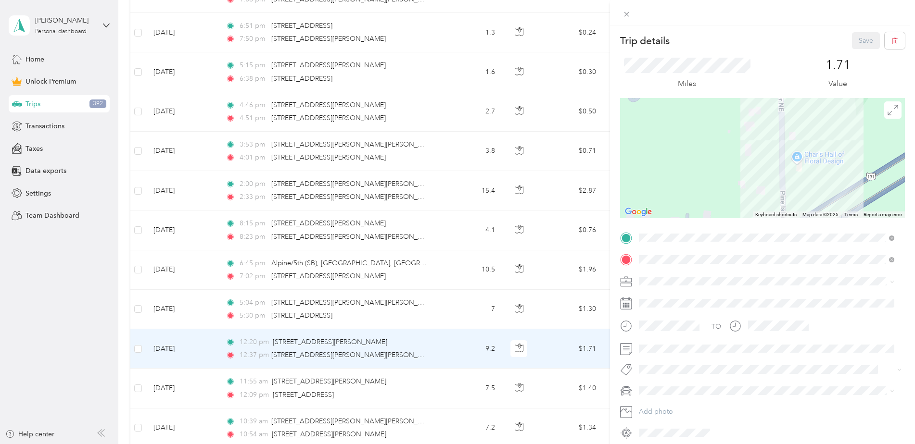
drag, startPoint x: 739, startPoint y: 143, endPoint x: 723, endPoint y: 217, distance: 75.4
click at [723, 217] on div at bounding box center [762, 158] width 285 height 120
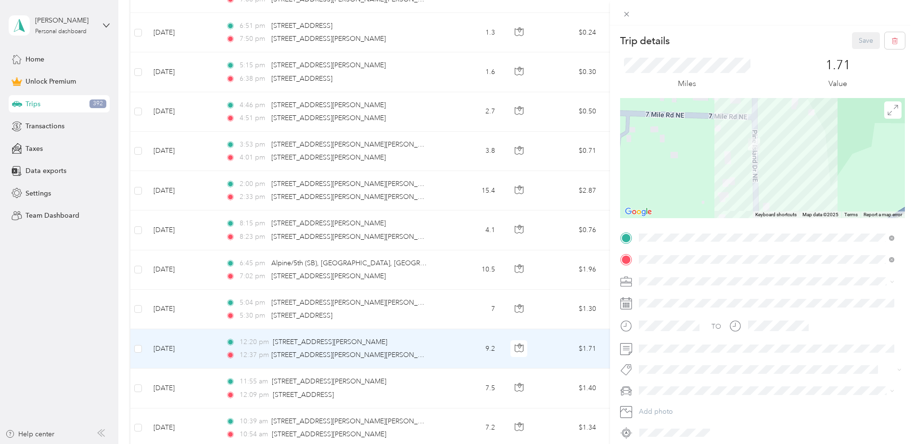
drag, startPoint x: 726, startPoint y: 166, endPoint x: 712, endPoint y: 179, distance: 19.1
click at [712, 179] on div at bounding box center [762, 158] width 285 height 120
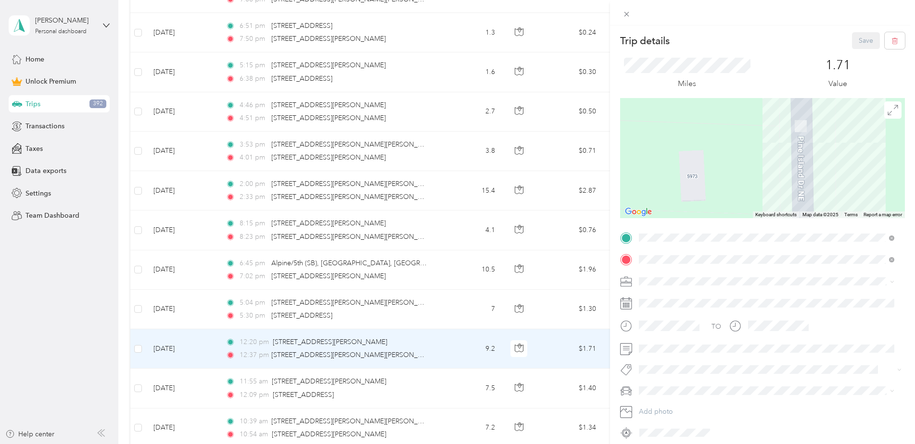
drag, startPoint x: 764, startPoint y: 150, endPoint x: 742, endPoint y: 188, distance: 44.4
click at [742, 188] on div at bounding box center [762, 158] width 285 height 120
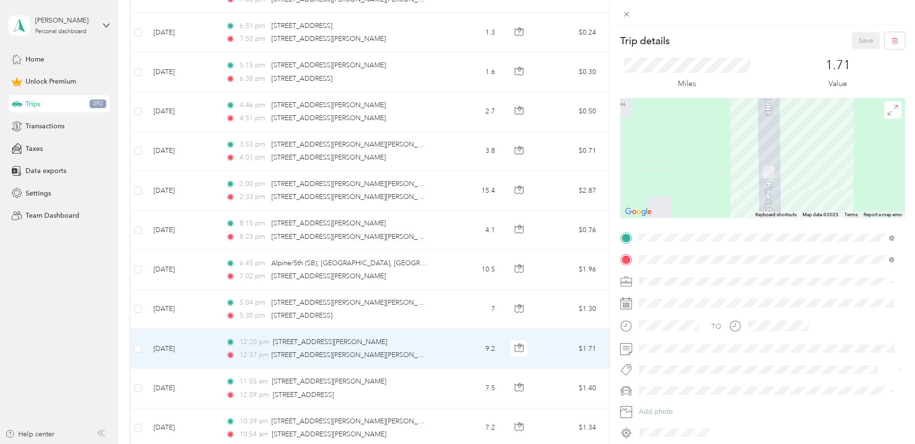
drag, startPoint x: 767, startPoint y: 157, endPoint x: 736, endPoint y: 200, distance: 53.7
click at [736, 202] on div at bounding box center [762, 158] width 285 height 120
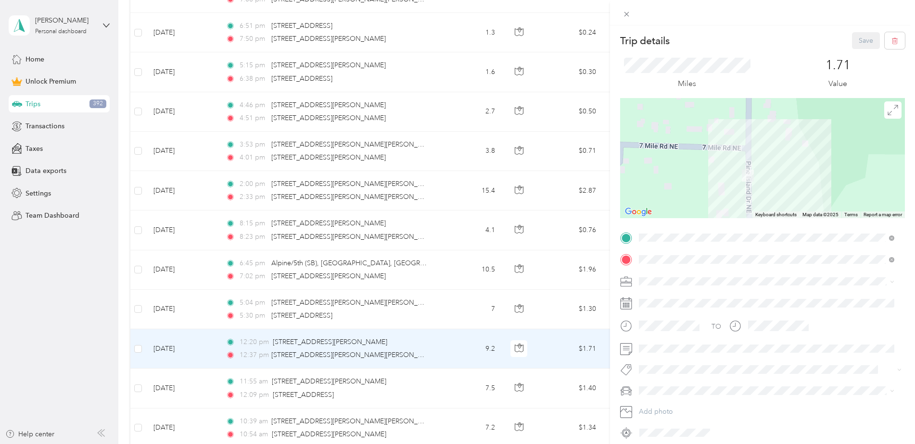
click at [337, 387] on div "Trip details Save This trip cannot be edited because it is either under review,…" at bounding box center [457, 222] width 915 height 444
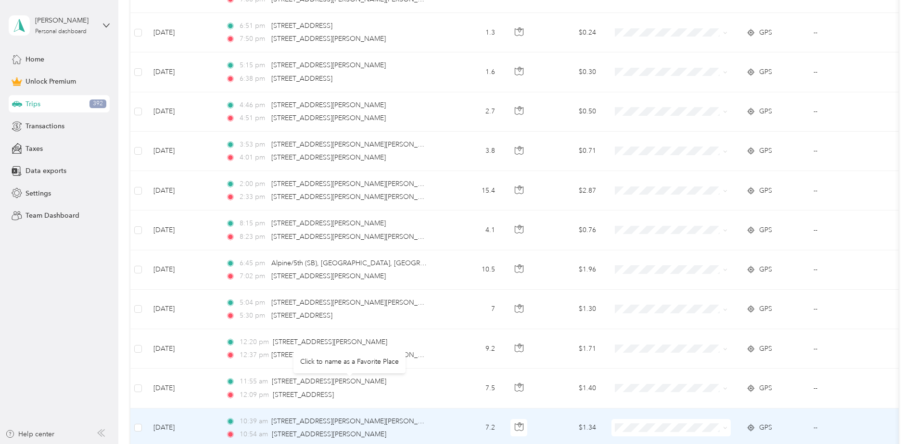
scroll to position [4380, 0]
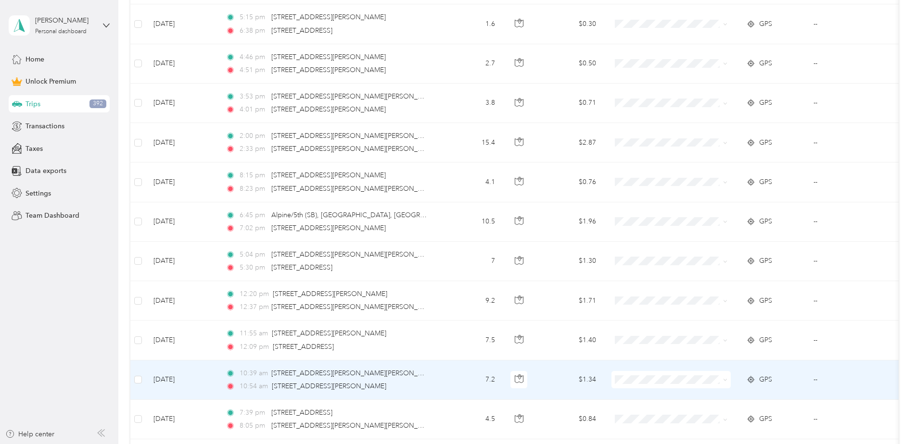
click at [464, 386] on td "7.2" at bounding box center [470, 380] width 63 height 39
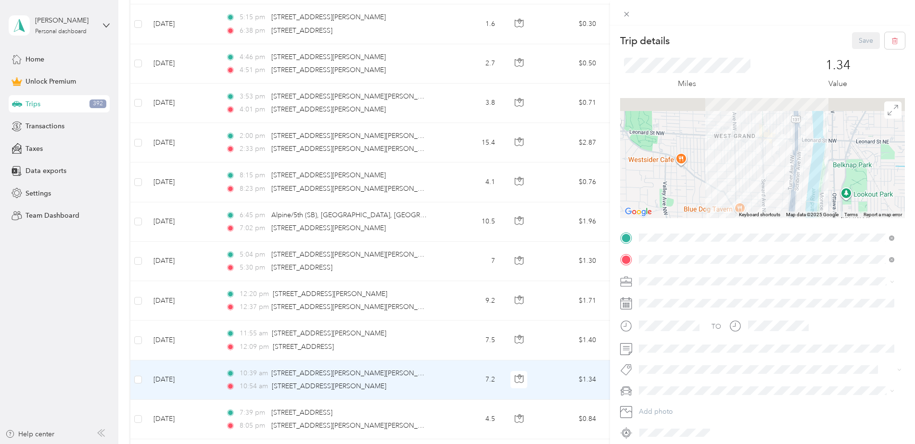
drag, startPoint x: 777, startPoint y: 125, endPoint x: 748, endPoint y: 202, distance: 83.2
click at [748, 202] on div at bounding box center [762, 158] width 285 height 120
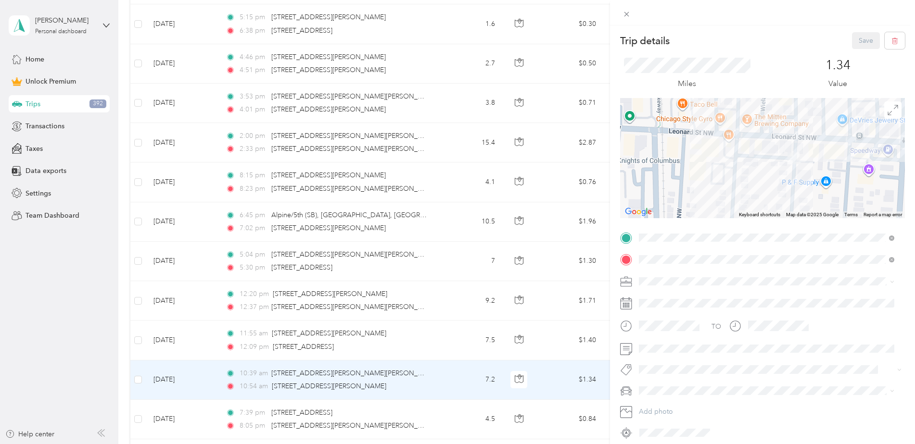
drag, startPoint x: 784, startPoint y: 173, endPoint x: 773, endPoint y: 200, distance: 29.6
click at [773, 200] on div at bounding box center [762, 158] width 285 height 120
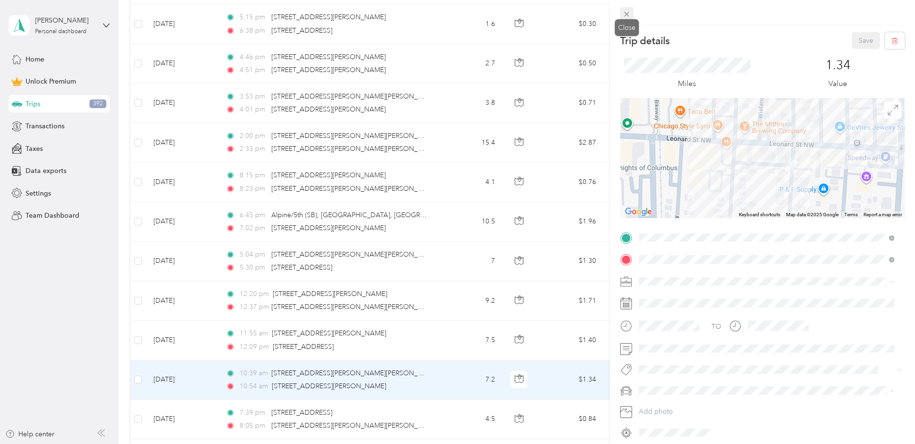
click at [625, 15] on icon at bounding box center [626, 14] width 8 height 8
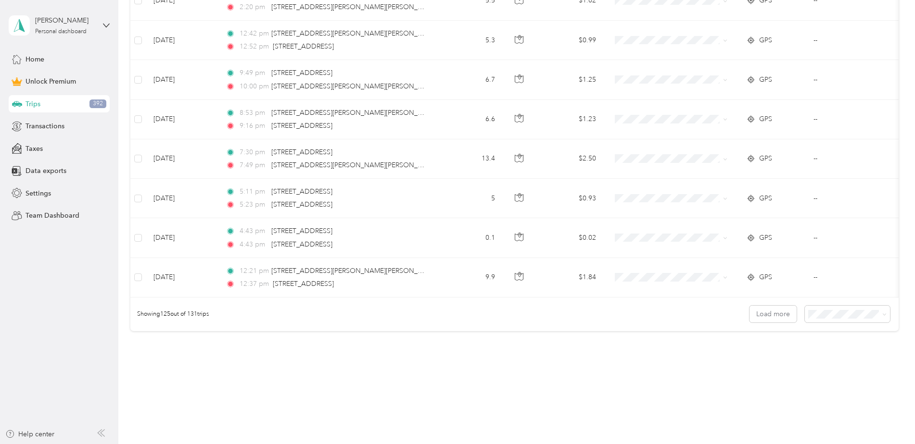
scroll to position [4936, 0]
